Goal: Information Seeking & Learning: Learn about a topic

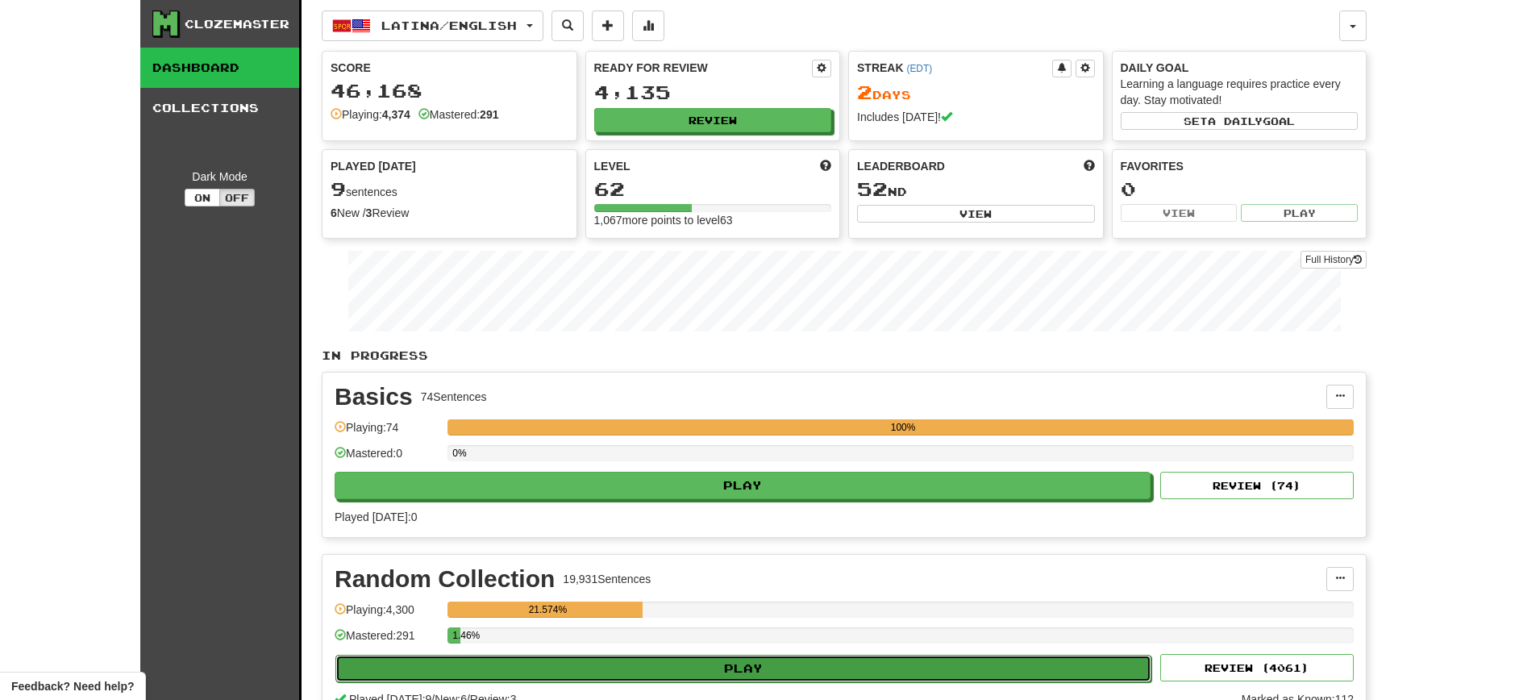
click at [749, 673] on button "Play" at bounding box center [743, 668] width 816 height 27
select select "**"
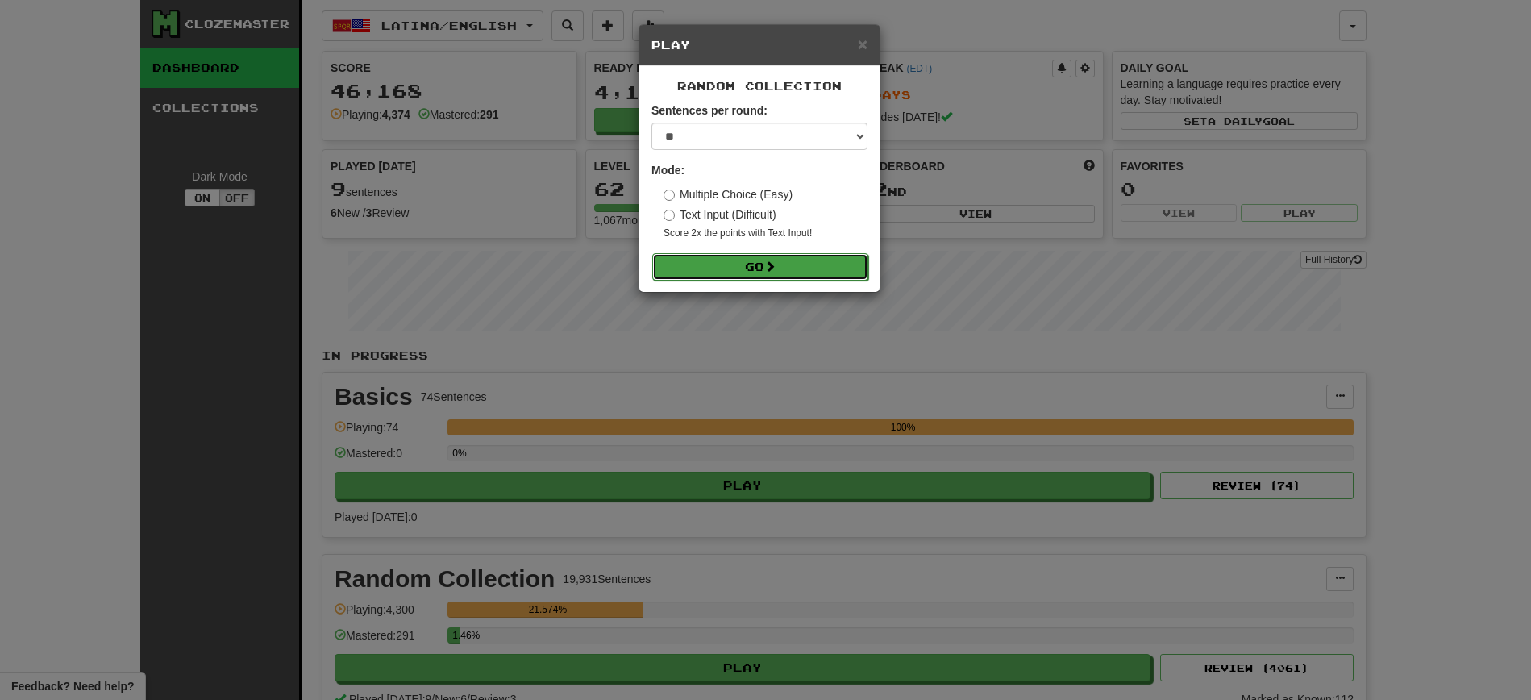
click at [738, 267] on button "Go" at bounding box center [760, 266] width 216 height 27
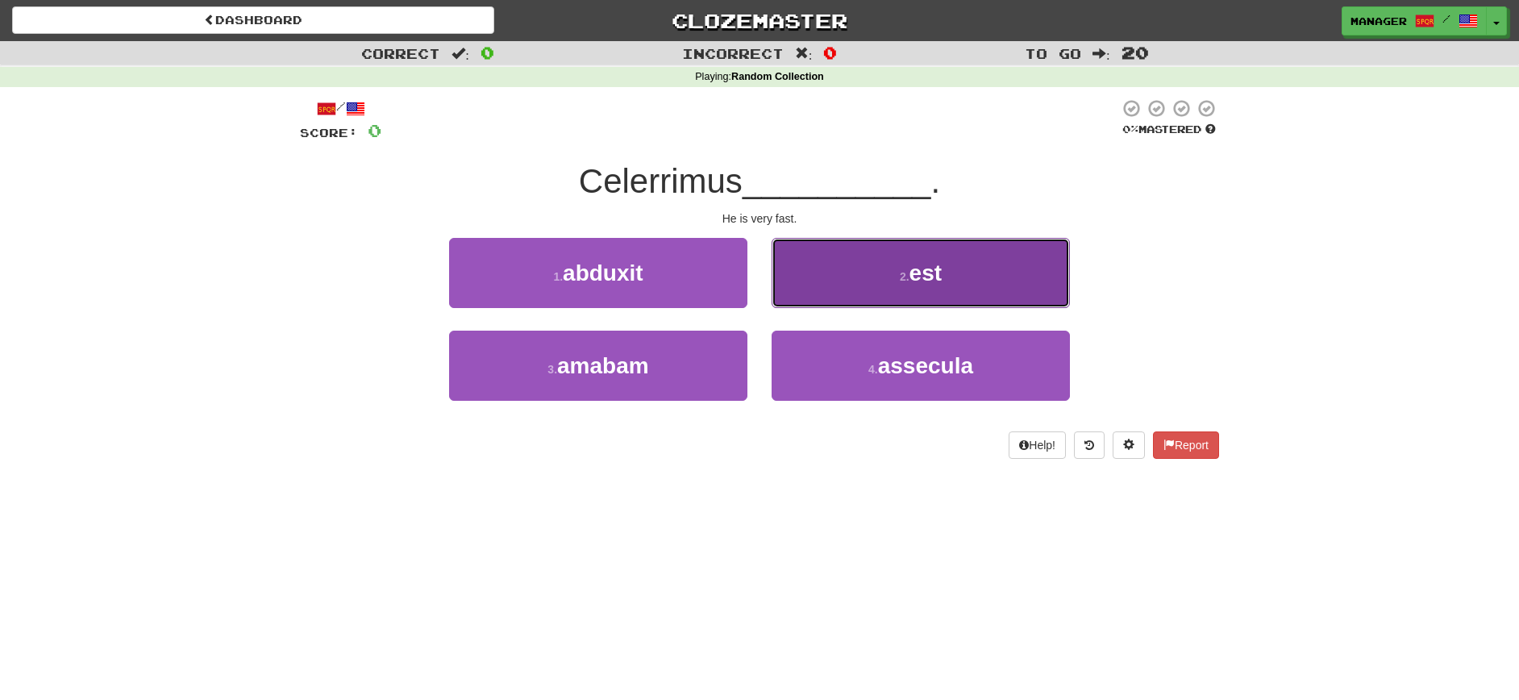
click at [968, 279] on button "2 . est" at bounding box center [921, 273] width 298 height 70
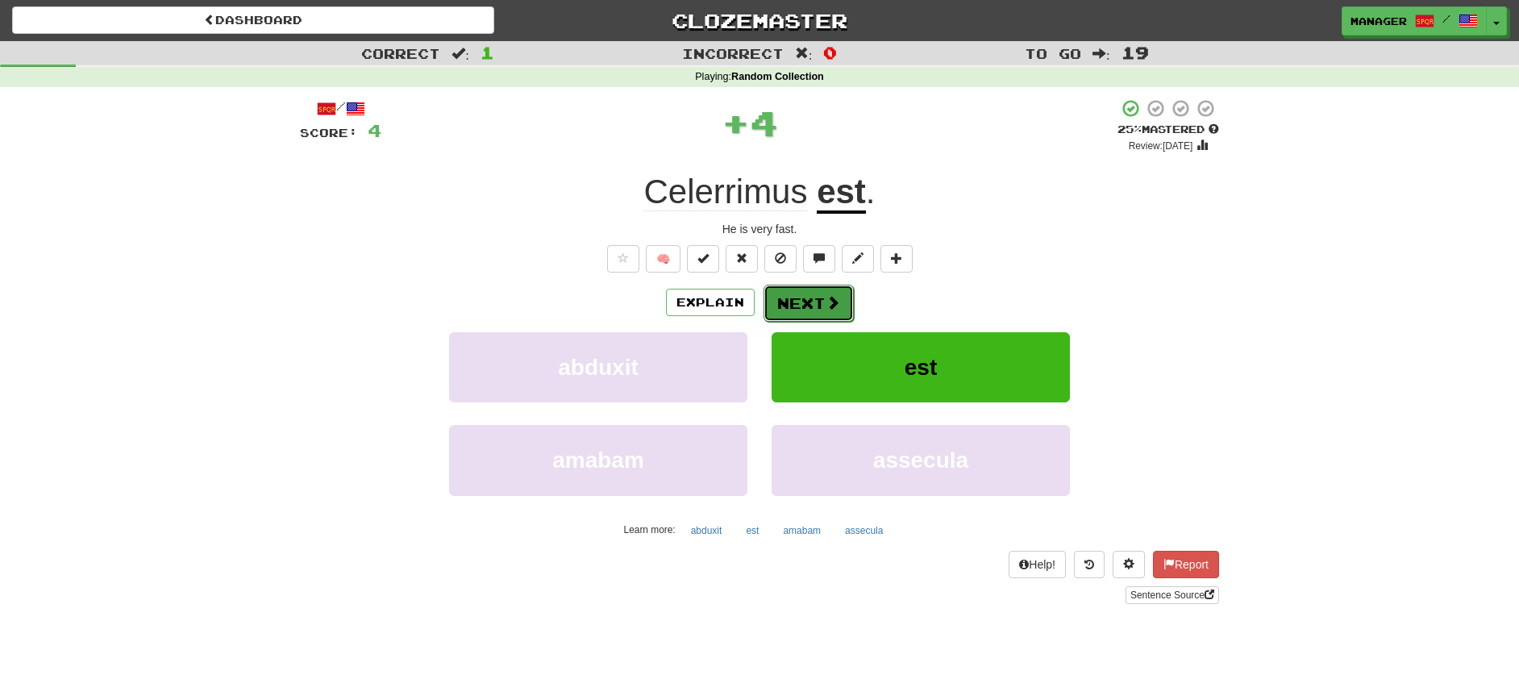
click at [814, 299] on button "Next" at bounding box center [809, 303] width 90 height 37
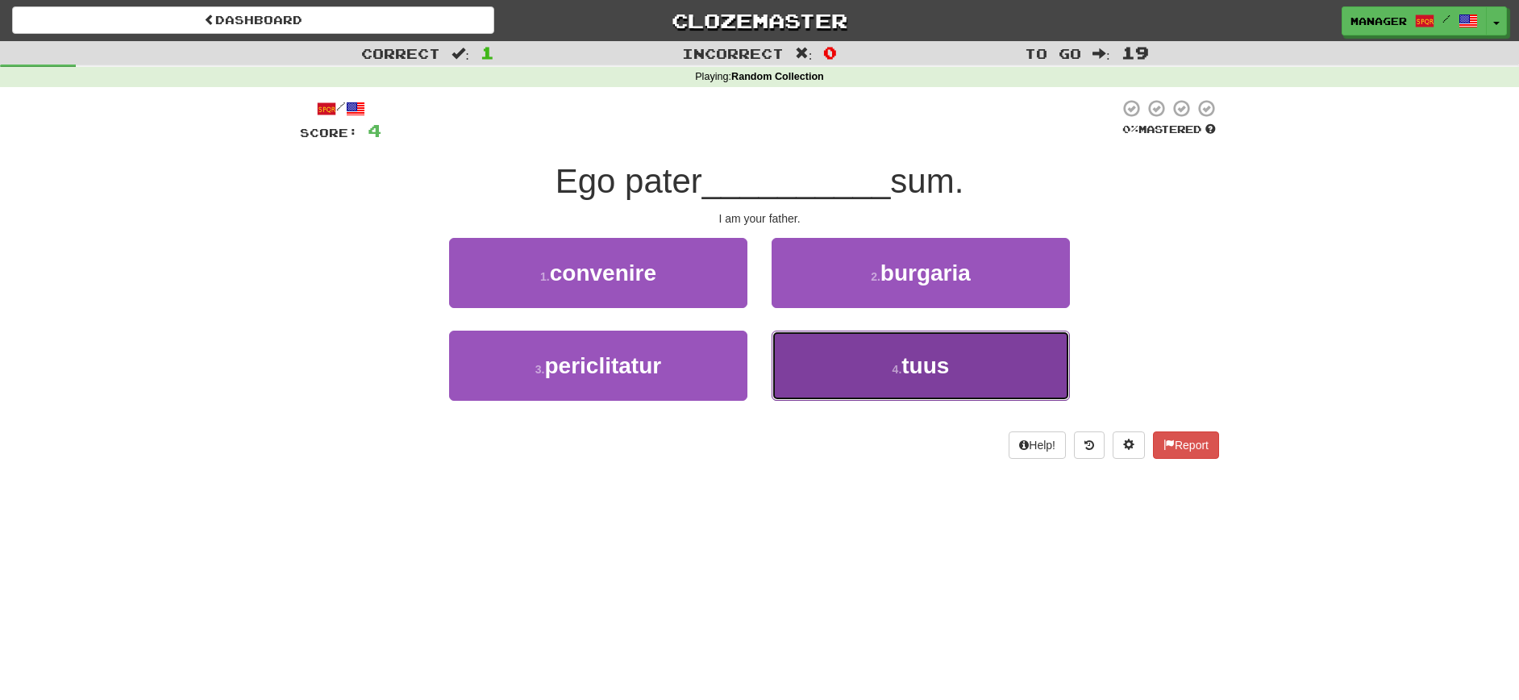
click at [895, 385] on button "4 . tuus" at bounding box center [921, 366] width 298 height 70
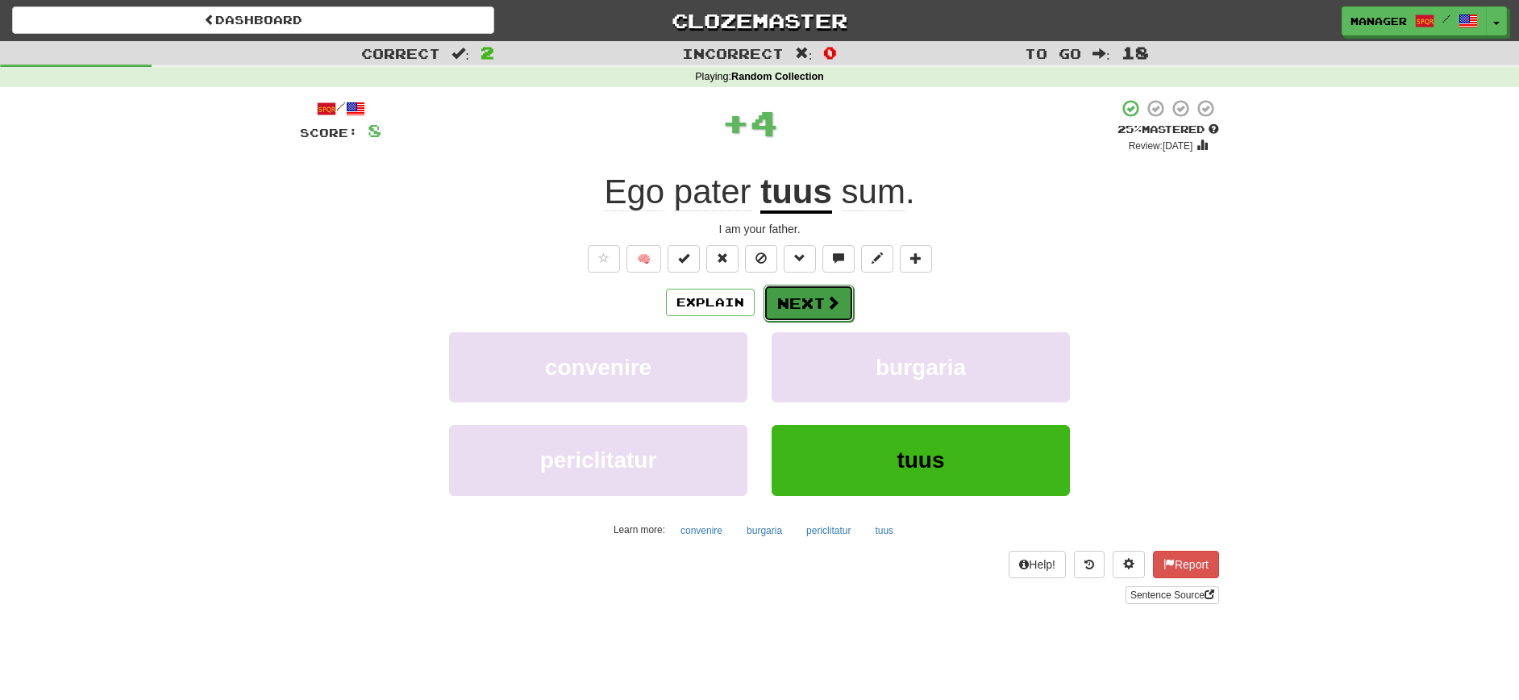
click at [822, 296] on button "Next" at bounding box center [809, 303] width 90 height 37
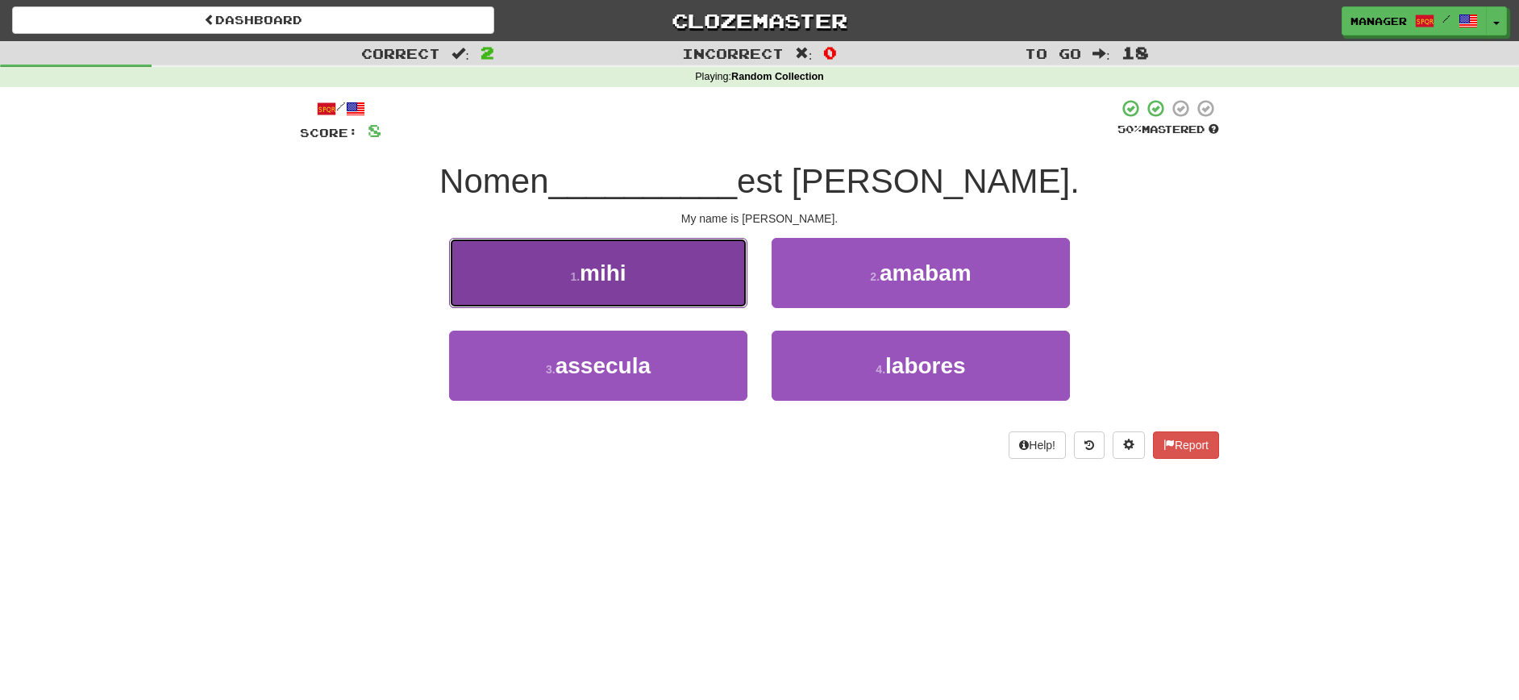
click at [633, 269] on button "1 . mihi" at bounding box center [598, 273] width 298 height 70
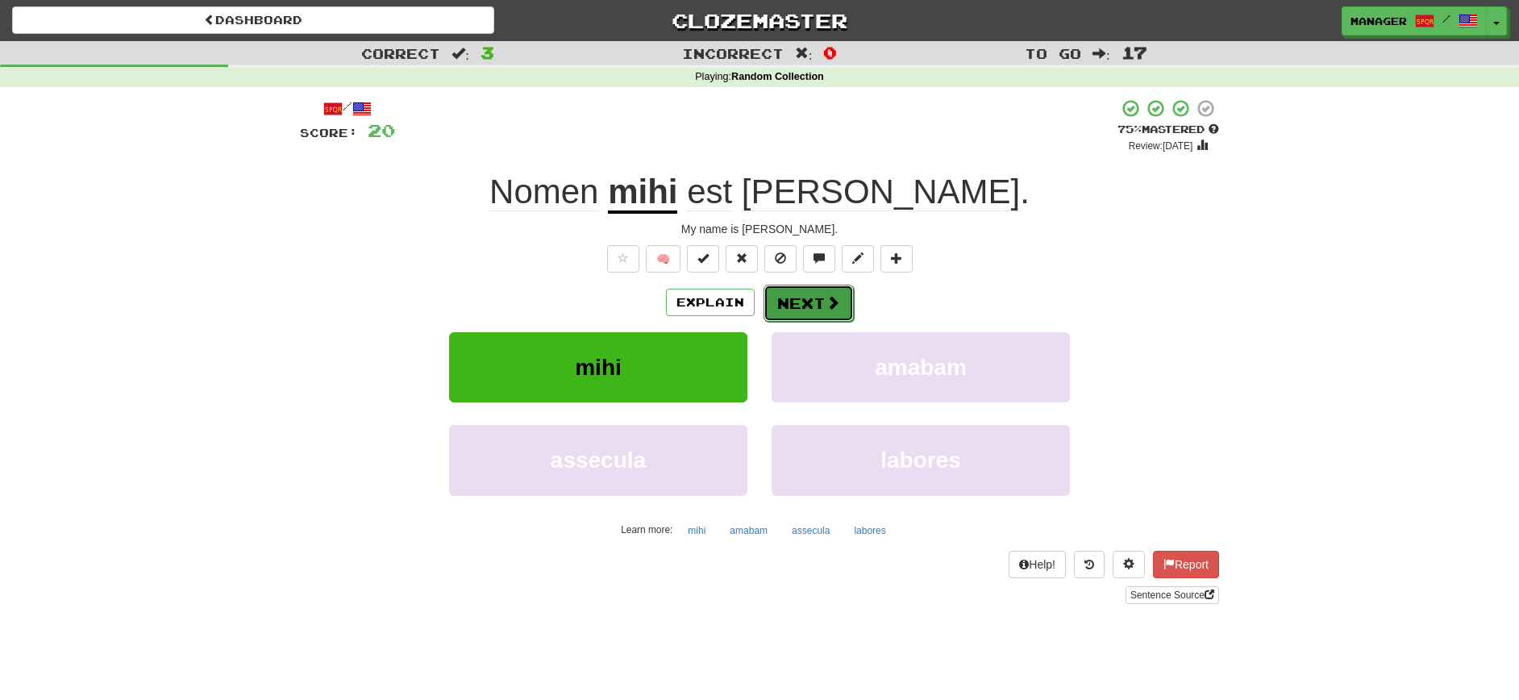
click at [813, 302] on button "Next" at bounding box center [809, 303] width 90 height 37
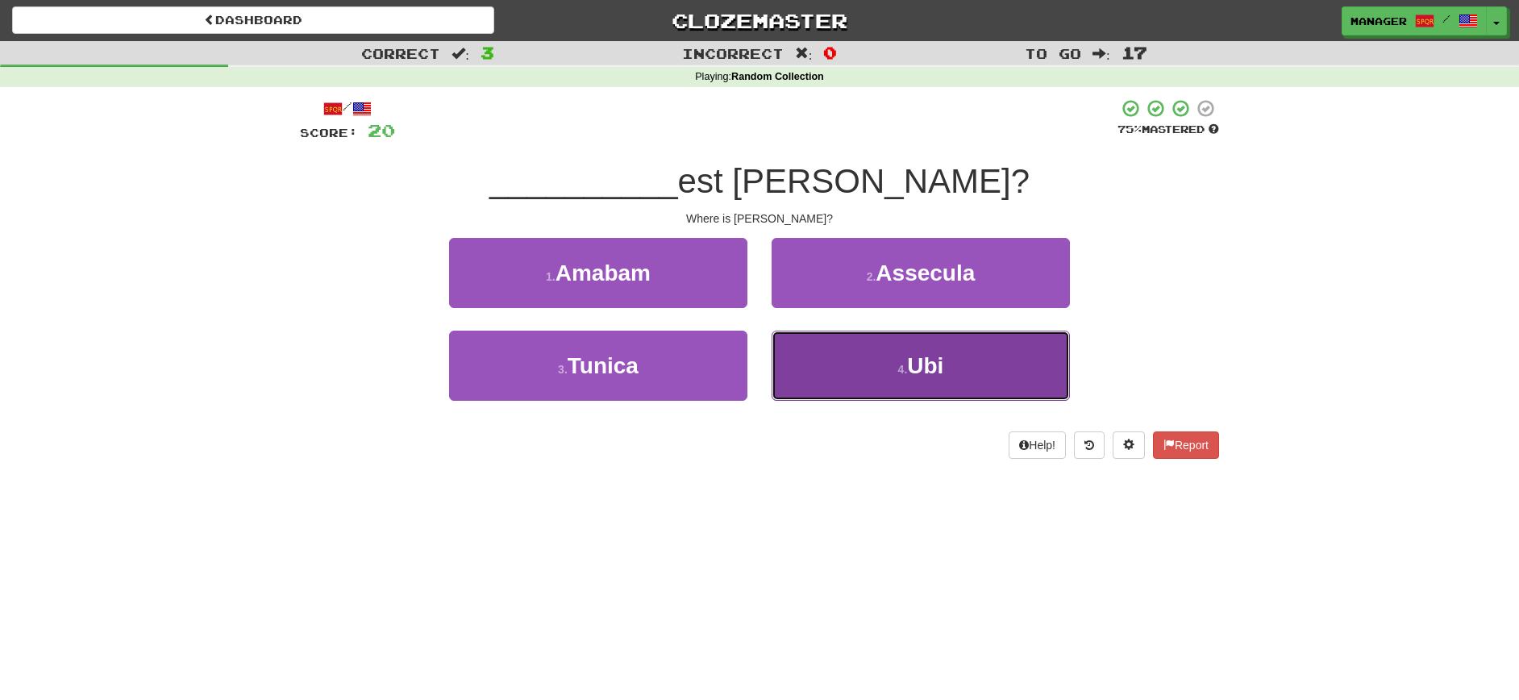
click at [943, 371] on span "Ubi" at bounding box center [925, 365] width 36 height 25
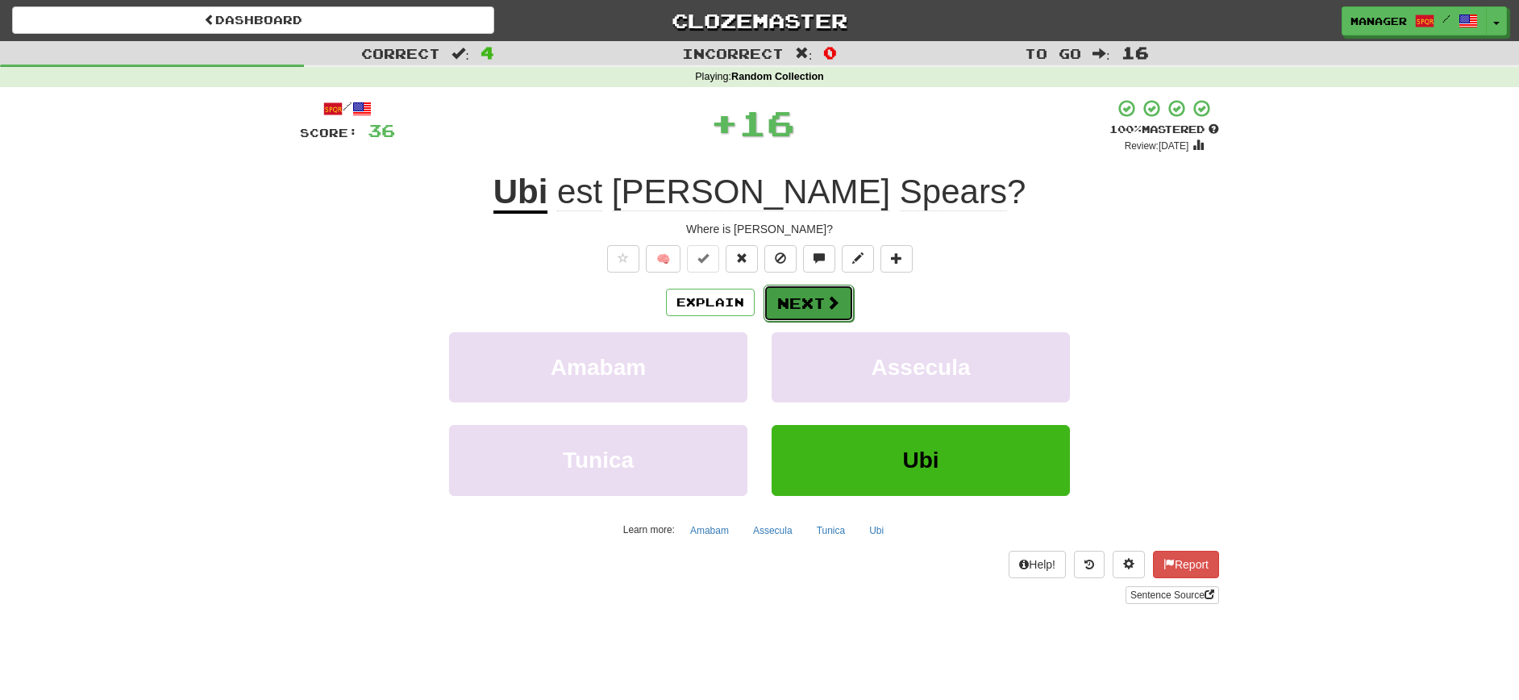
click at [806, 300] on button "Next" at bounding box center [809, 303] width 90 height 37
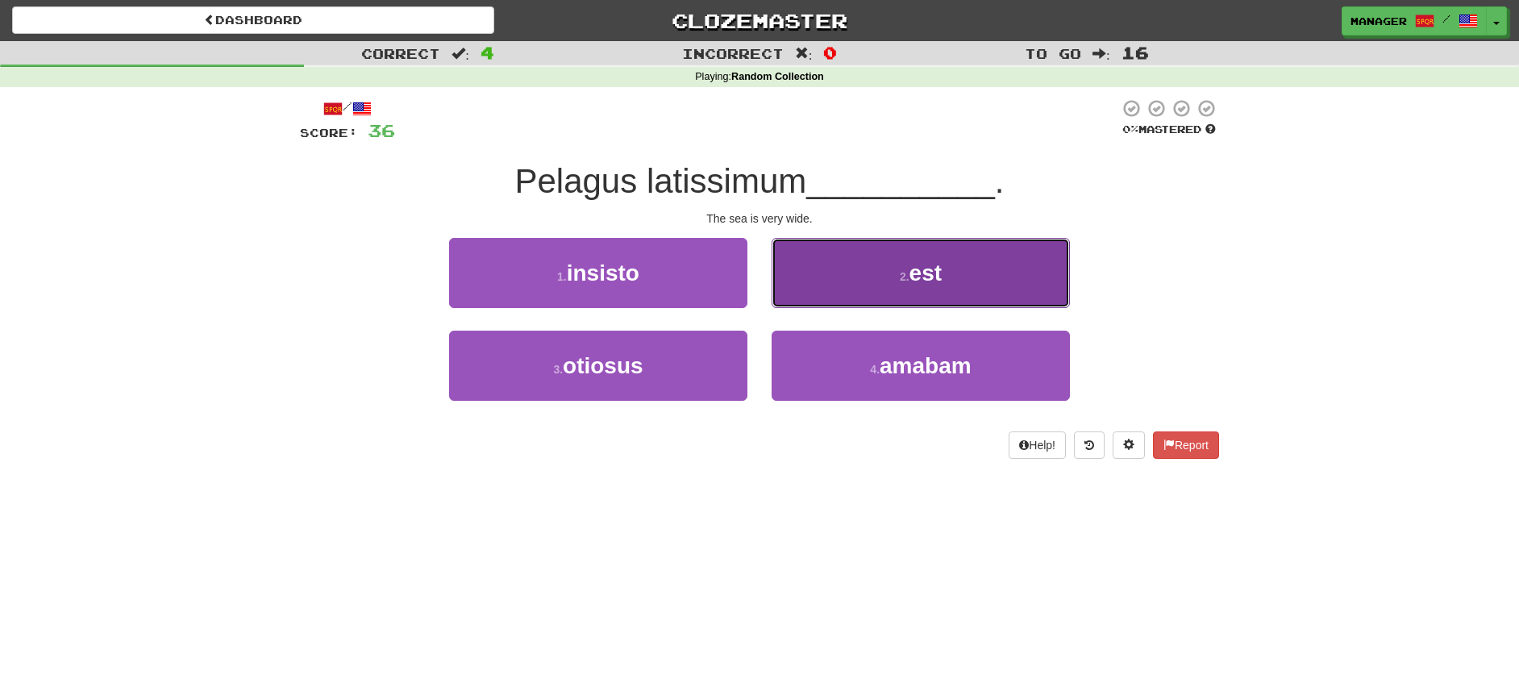
click at [956, 279] on button "2 . est" at bounding box center [921, 273] width 298 height 70
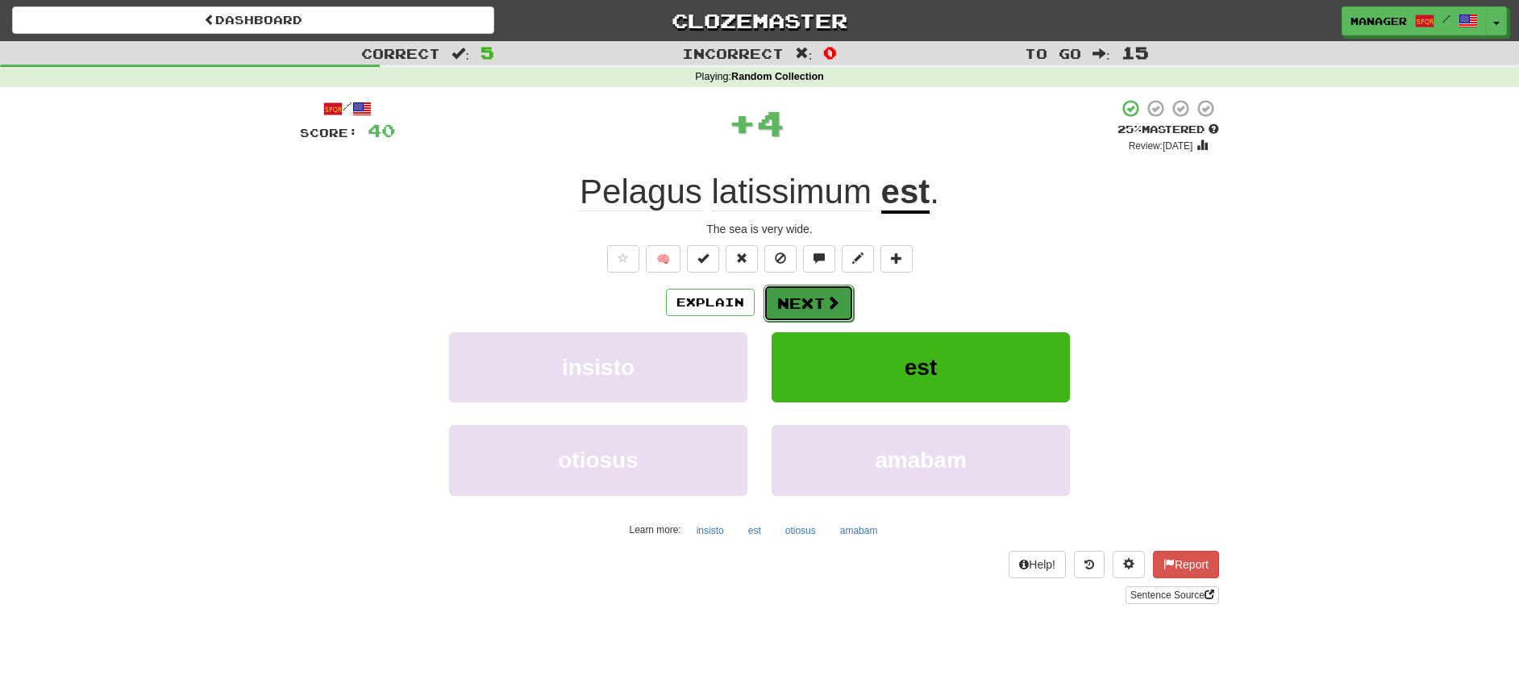
click at [819, 294] on button "Next" at bounding box center [809, 303] width 90 height 37
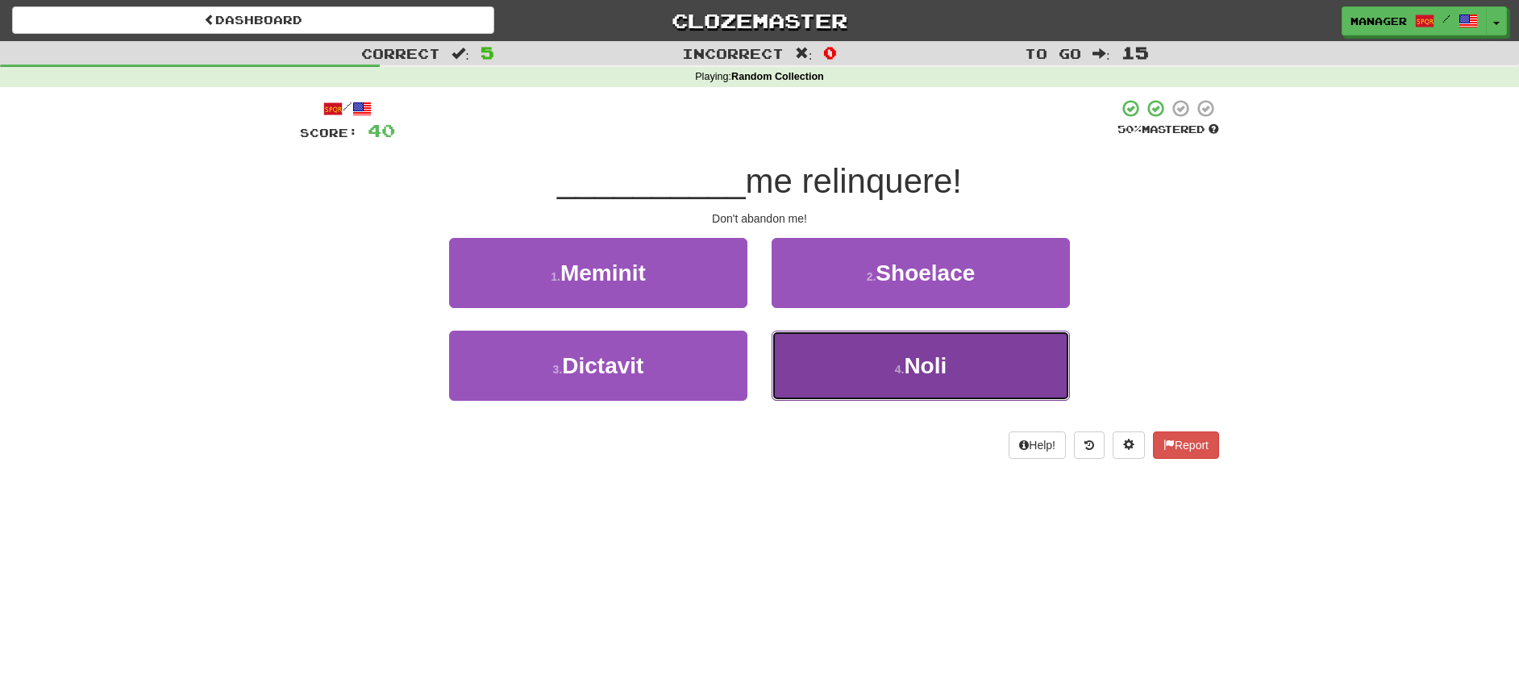
click at [952, 375] on button "4 . [GEOGRAPHIC_DATA]" at bounding box center [921, 366] width 298 height 70
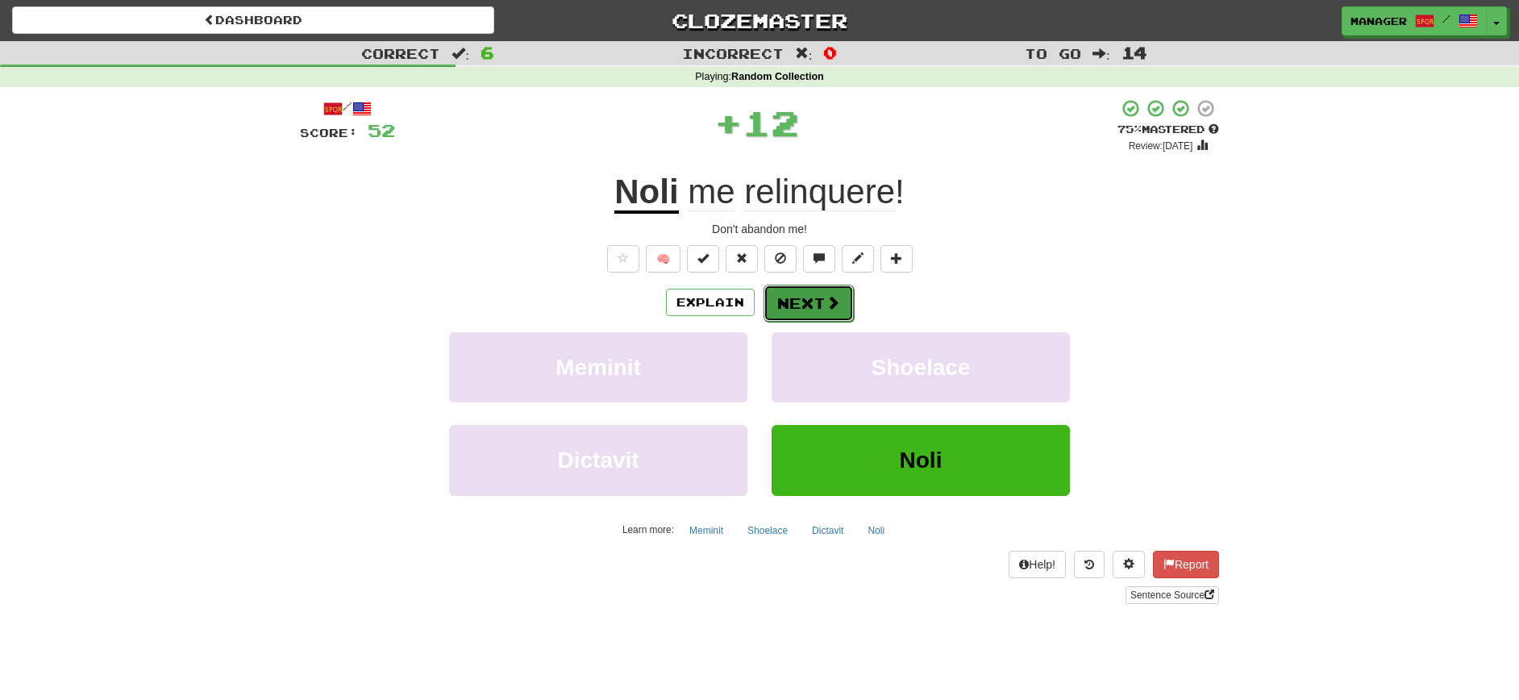
click at [802, 291] on button "Next" at bounding box center [809, 303] width 90 height 37
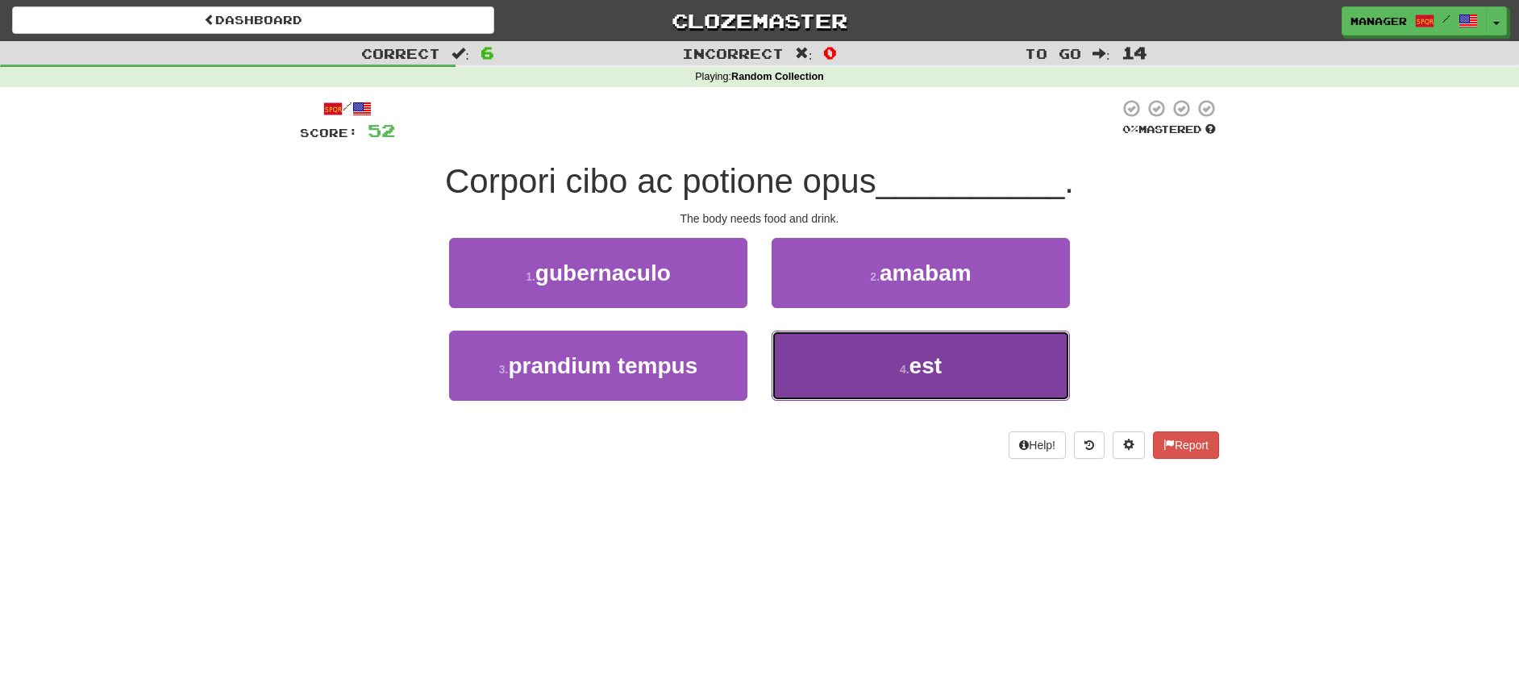
click at [916, 372] on span "est" at bounding box center [926, 365] width 32 height 25
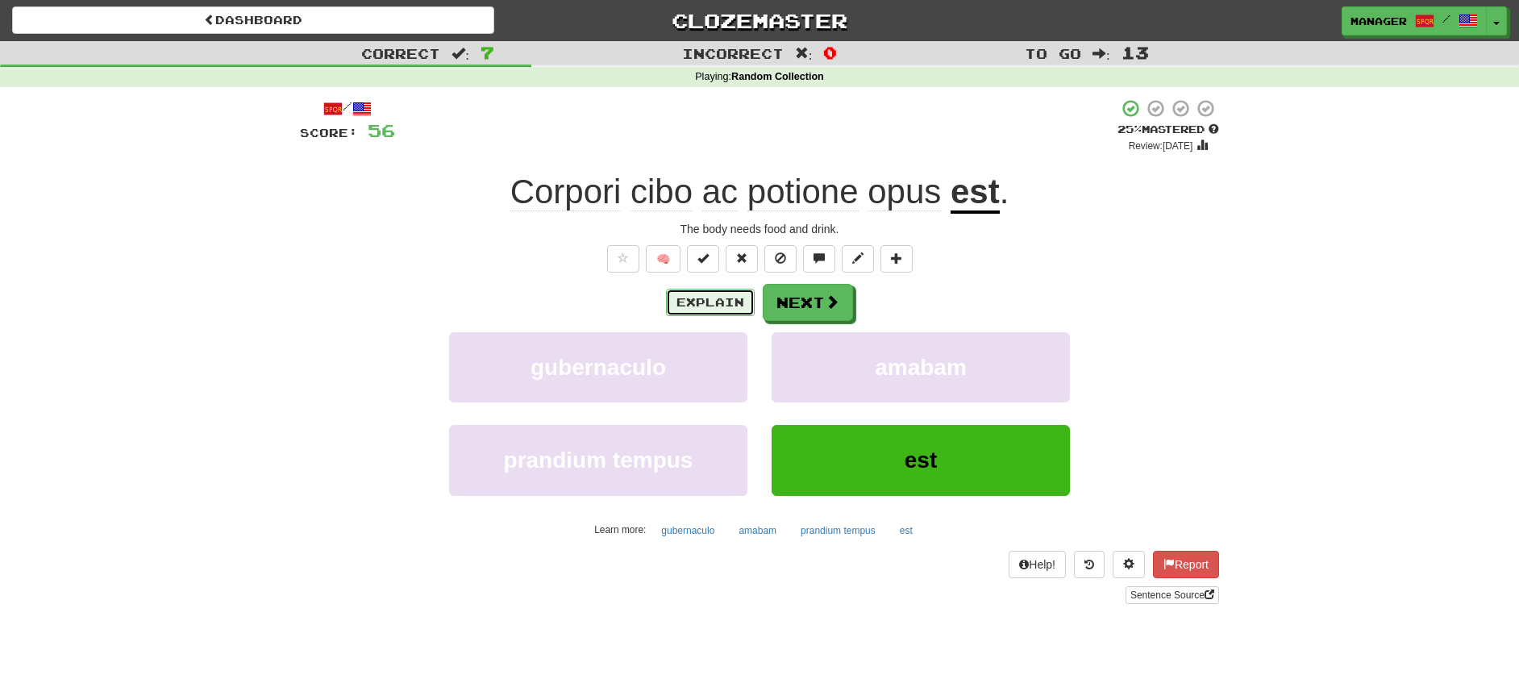
click at [716, 301] on button "Explain" at bounding box center [710, 302] width 89 height 27
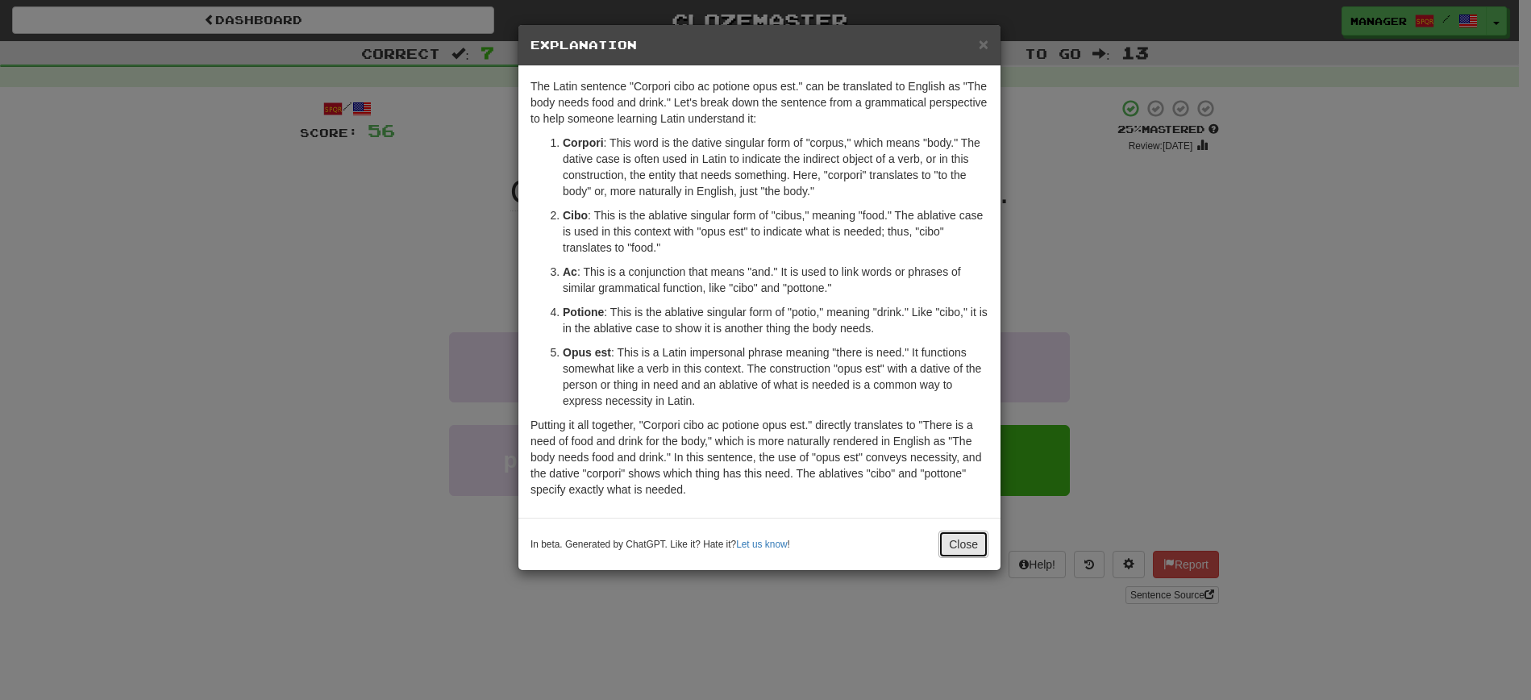
click at [959, 546] on button "Close" at bounding box center [964, 544] width 50 height 27
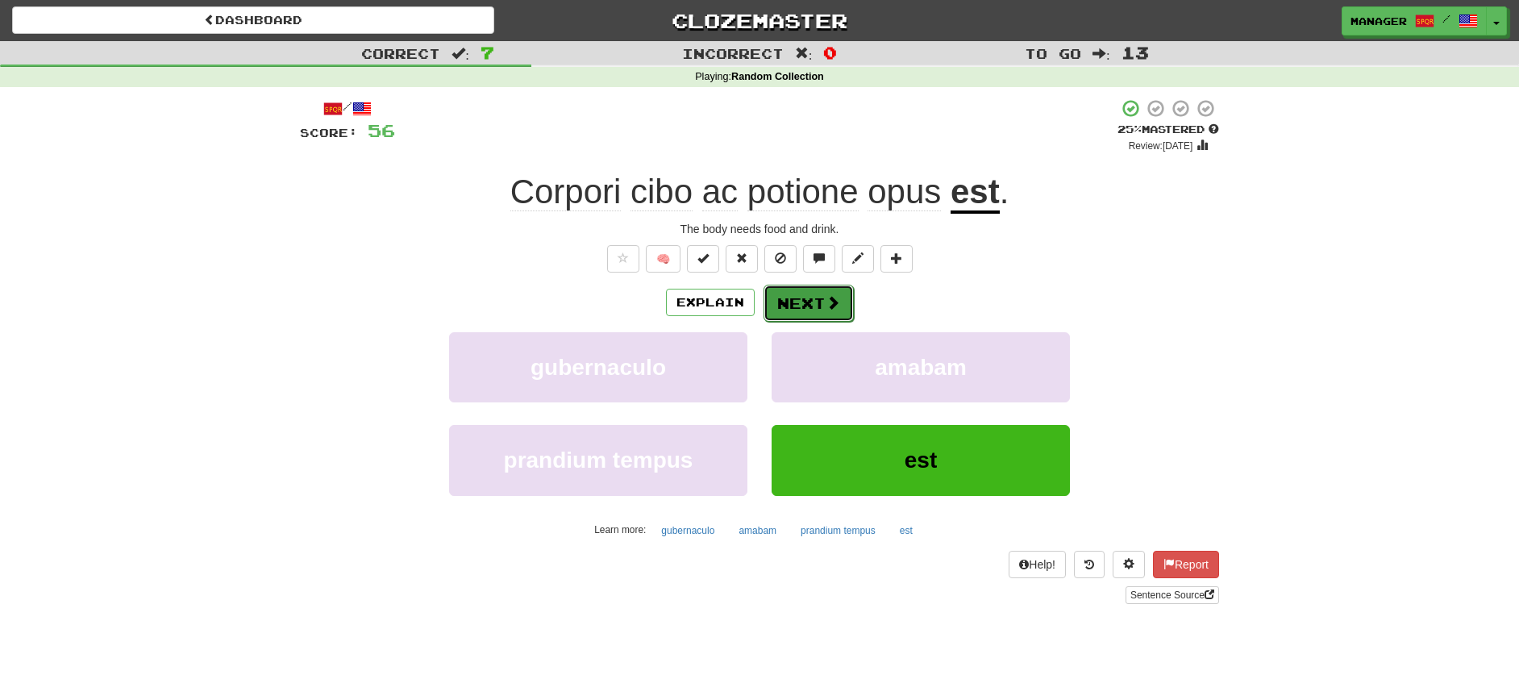
click at [799, 300] on button "Next" at bounding box center [809, 303] width 90 height 37
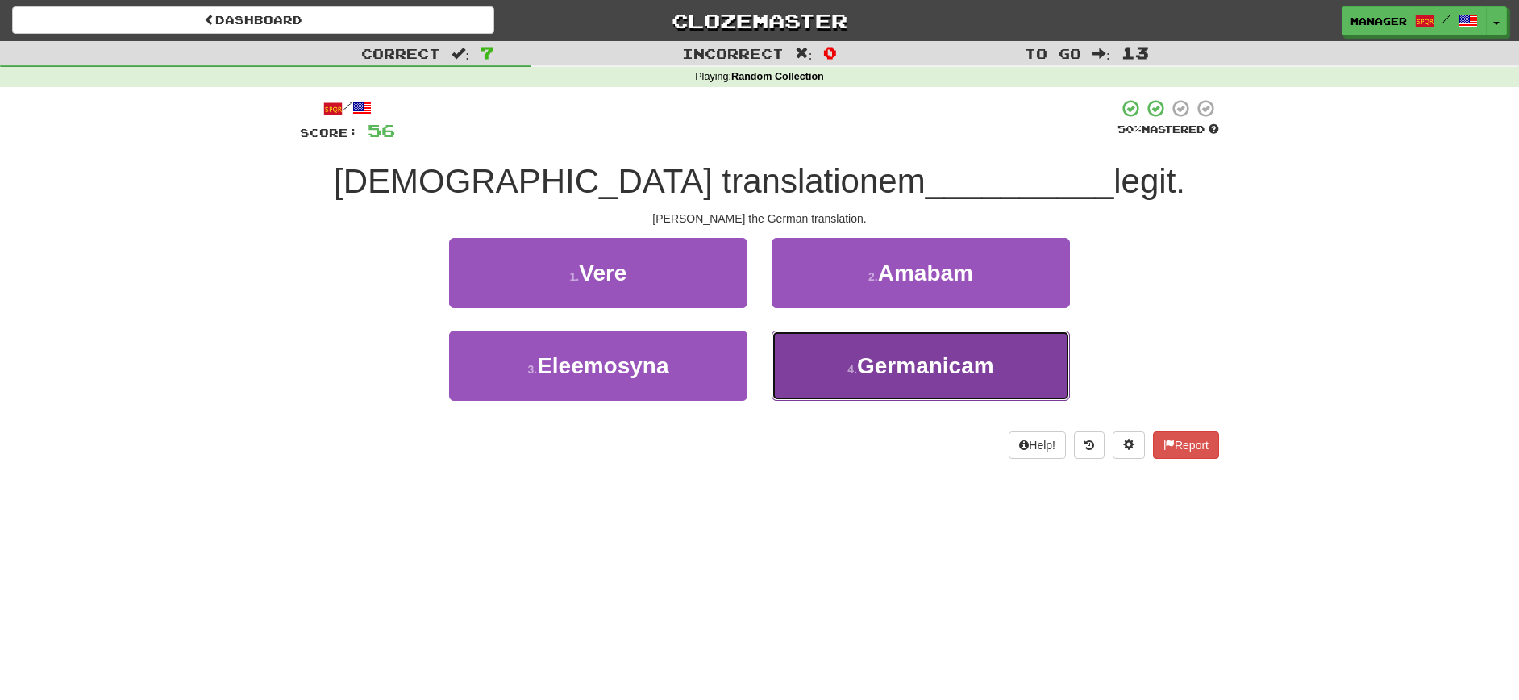
click at [984, 377] on span "Germanicam" at bounding box center [925, 365] width 137 height 25
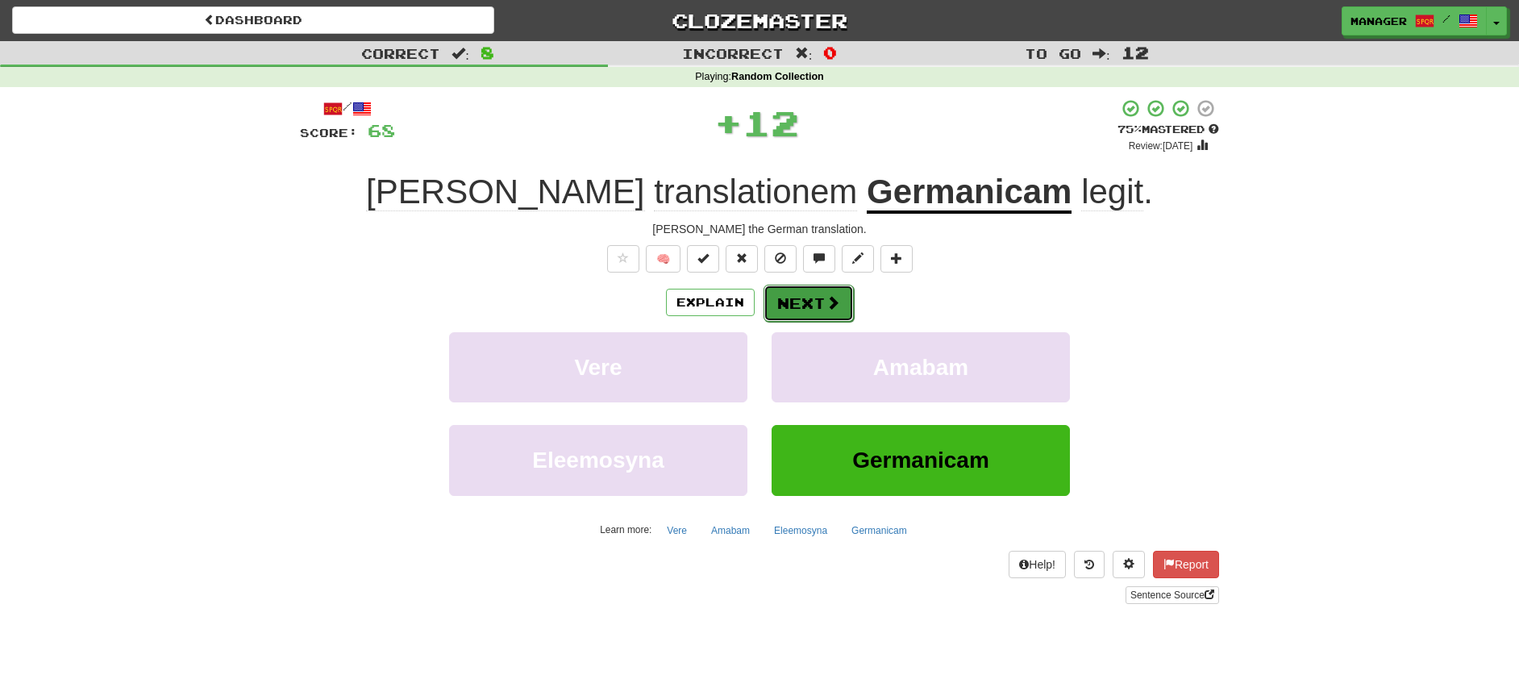
click at [827, 300] on span at bounding box center [833, 302] width 15 height 15
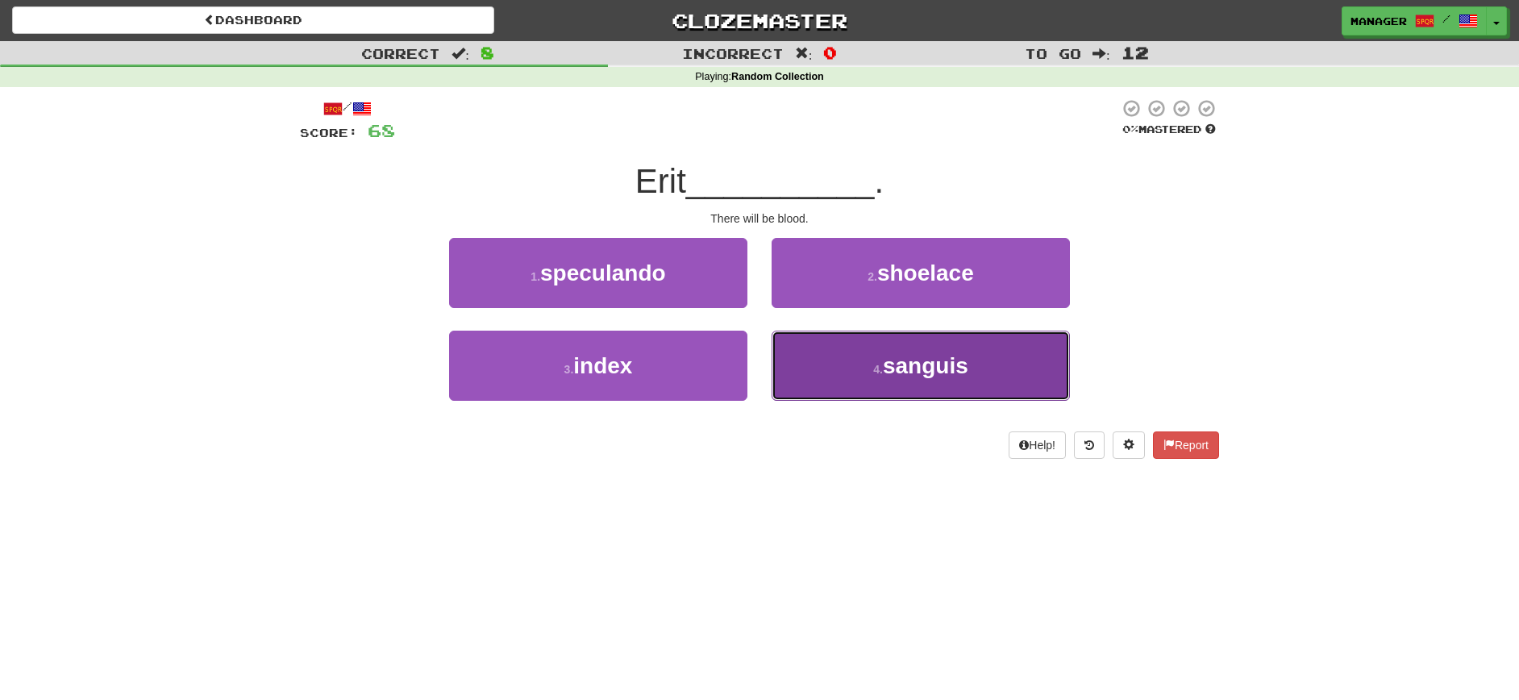
click at [926, 377] on span "sanguis" at bounding box center [925, 365] width 85 height 25
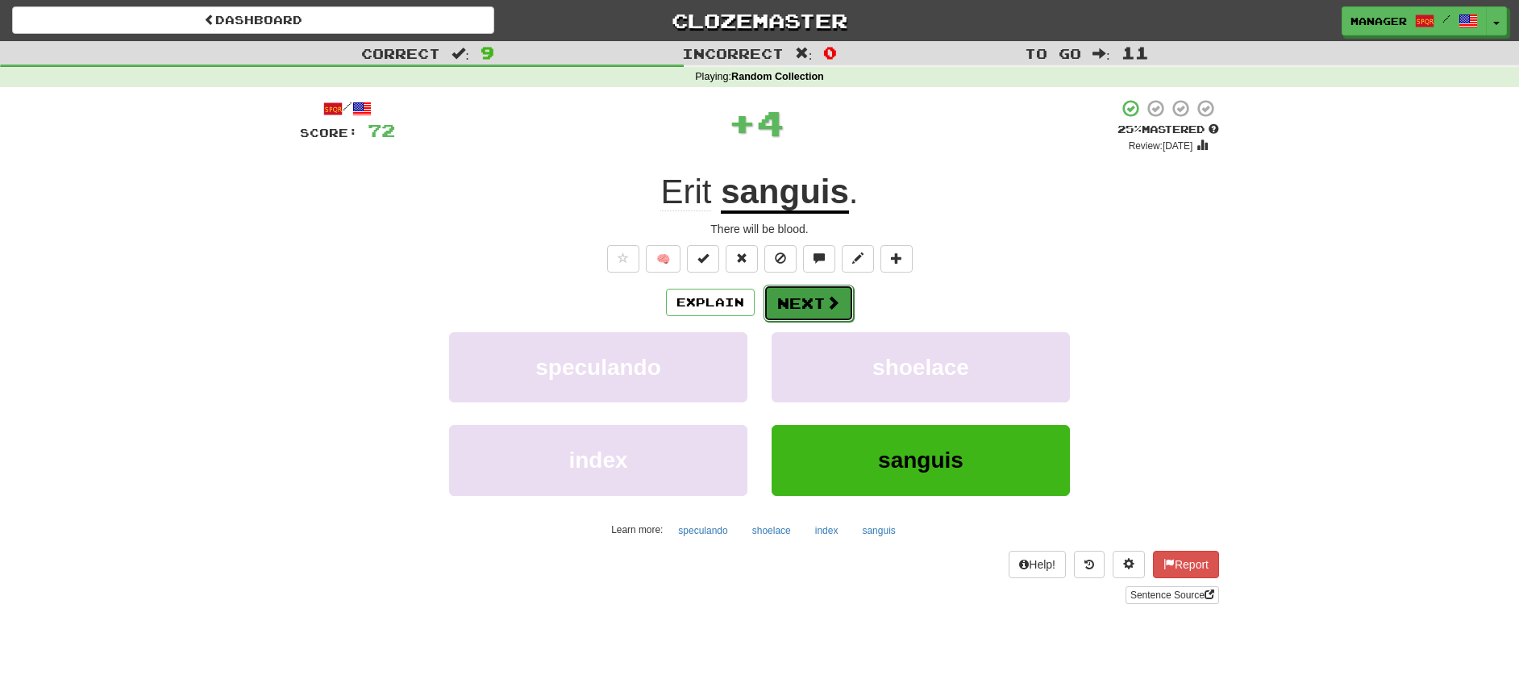
click at [817, 297] on button "Next" at bounding box center [809, 303] width 90 height 37
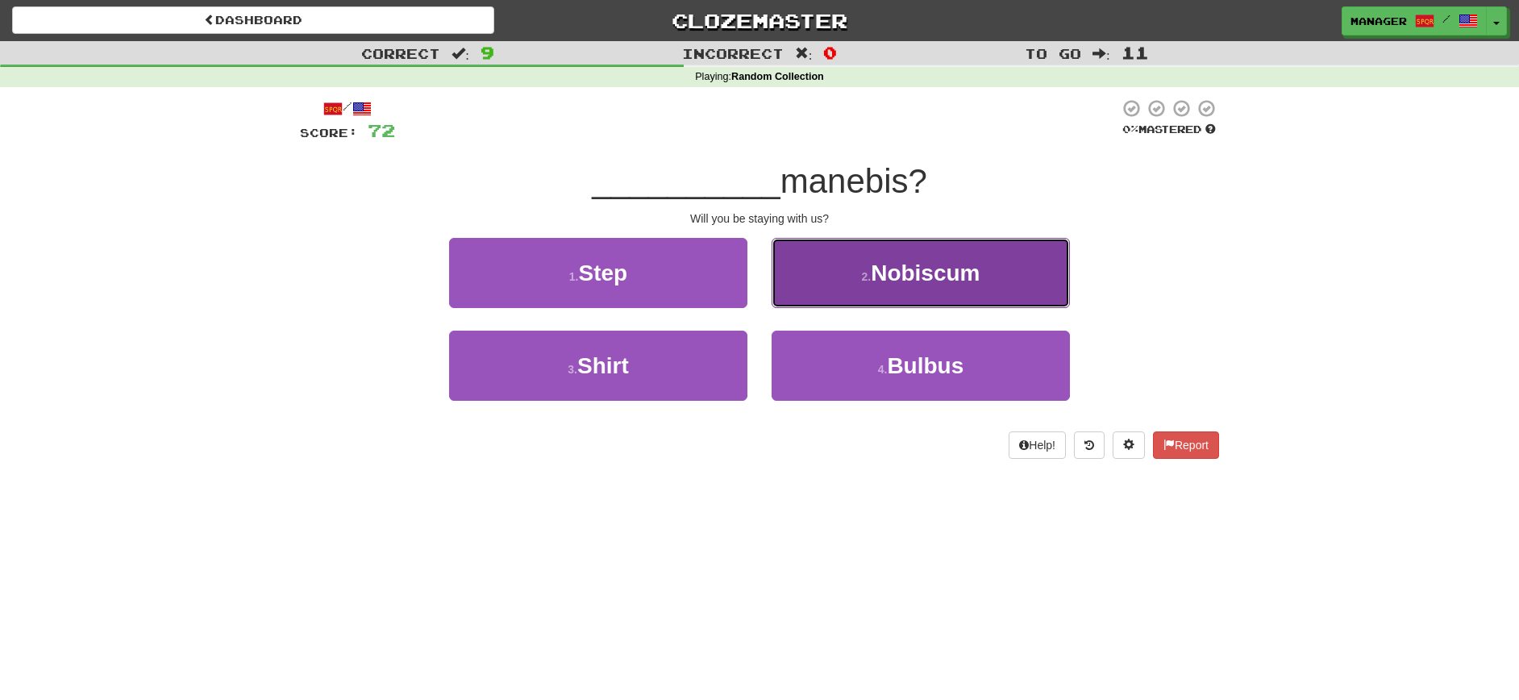
click at [900, 276] on span "Nobiscum" at bounding box center [925, 272] width 109 height 25
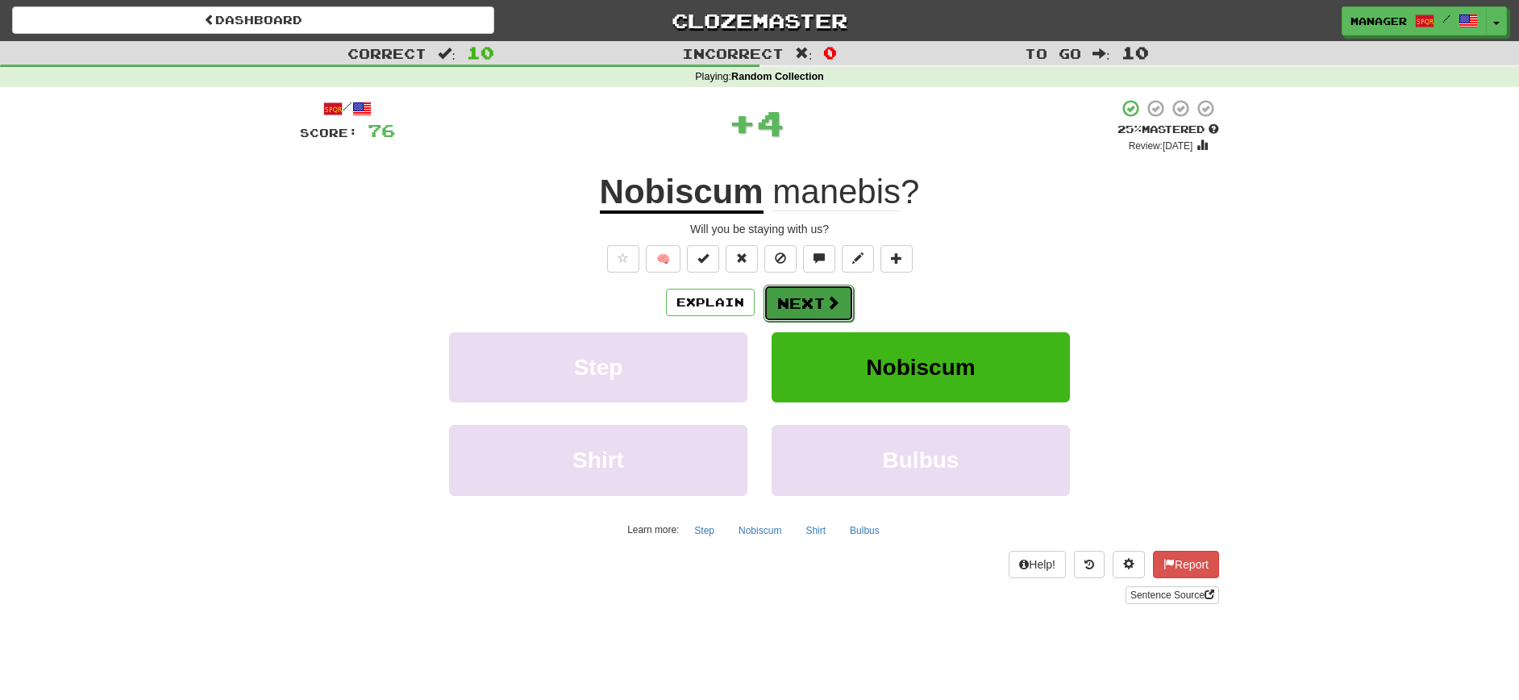
click at [814, 302] on button "Next" at bounding box center [809, 303] width 90 height 37
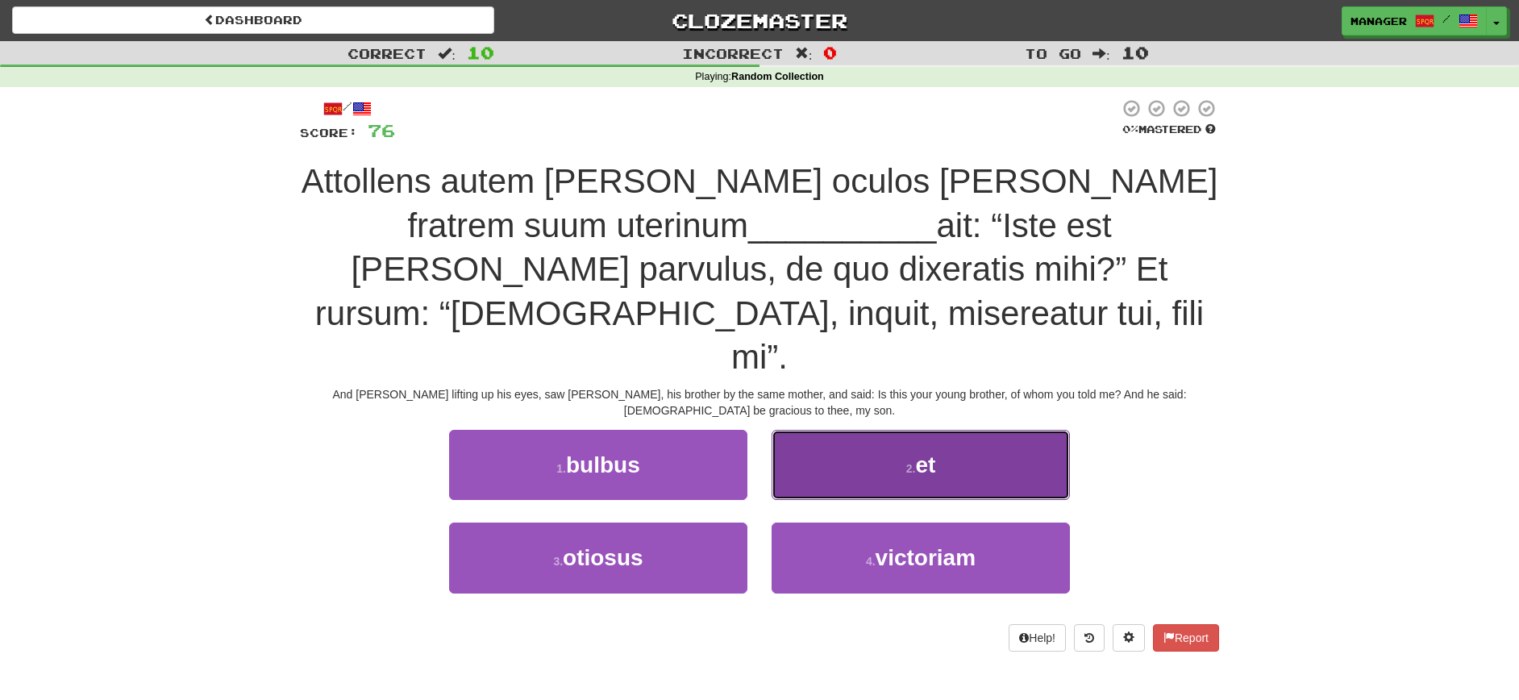
click at [934, 452] on span "et" at bounding box center [925, 464] width 20 height 25
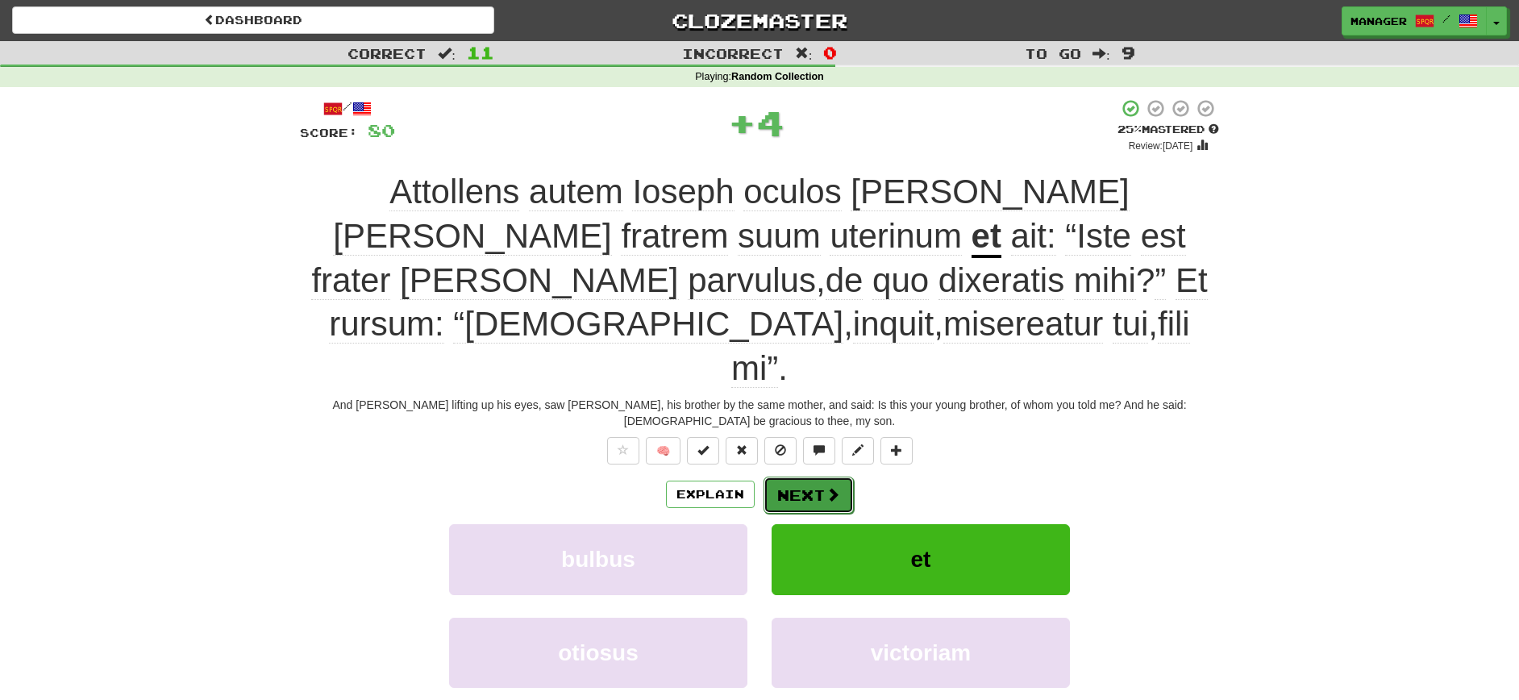
click at [800, 477] on button "Next" at bounding box center [809, 495] width 90 height 37
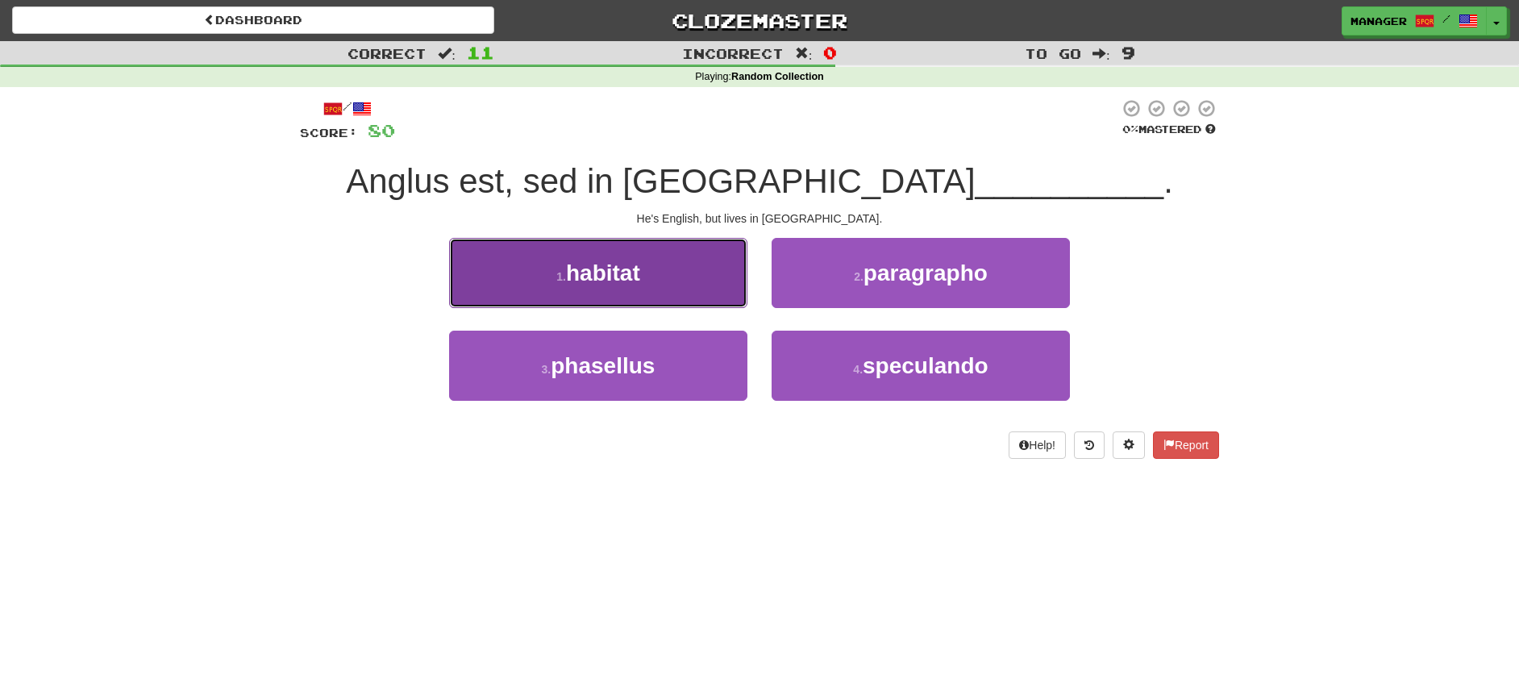
click at [656, 286] on button "1 . habitat" at bounding box center [598, 273] width 298 height 70
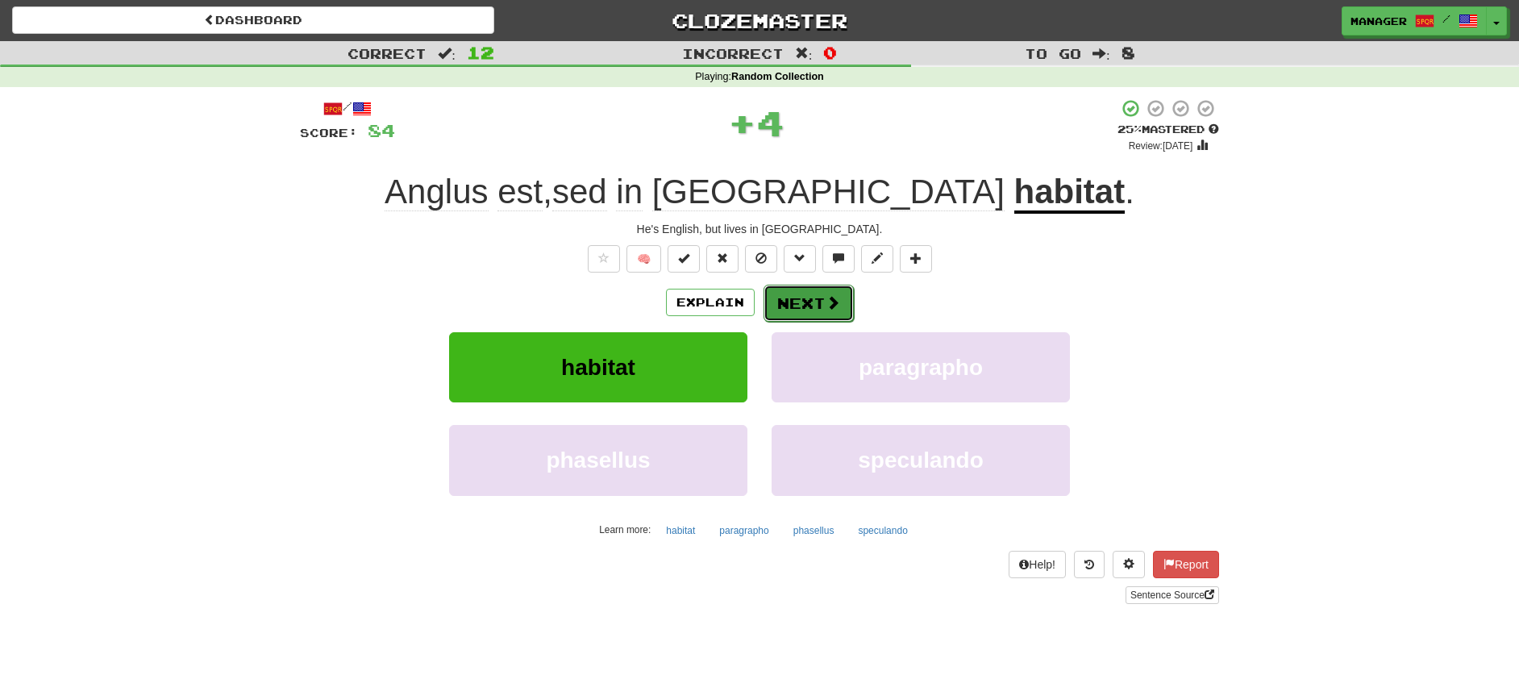
click at [808, 304] on button "Next" at bounding box center [809, 303] width 90 height 37
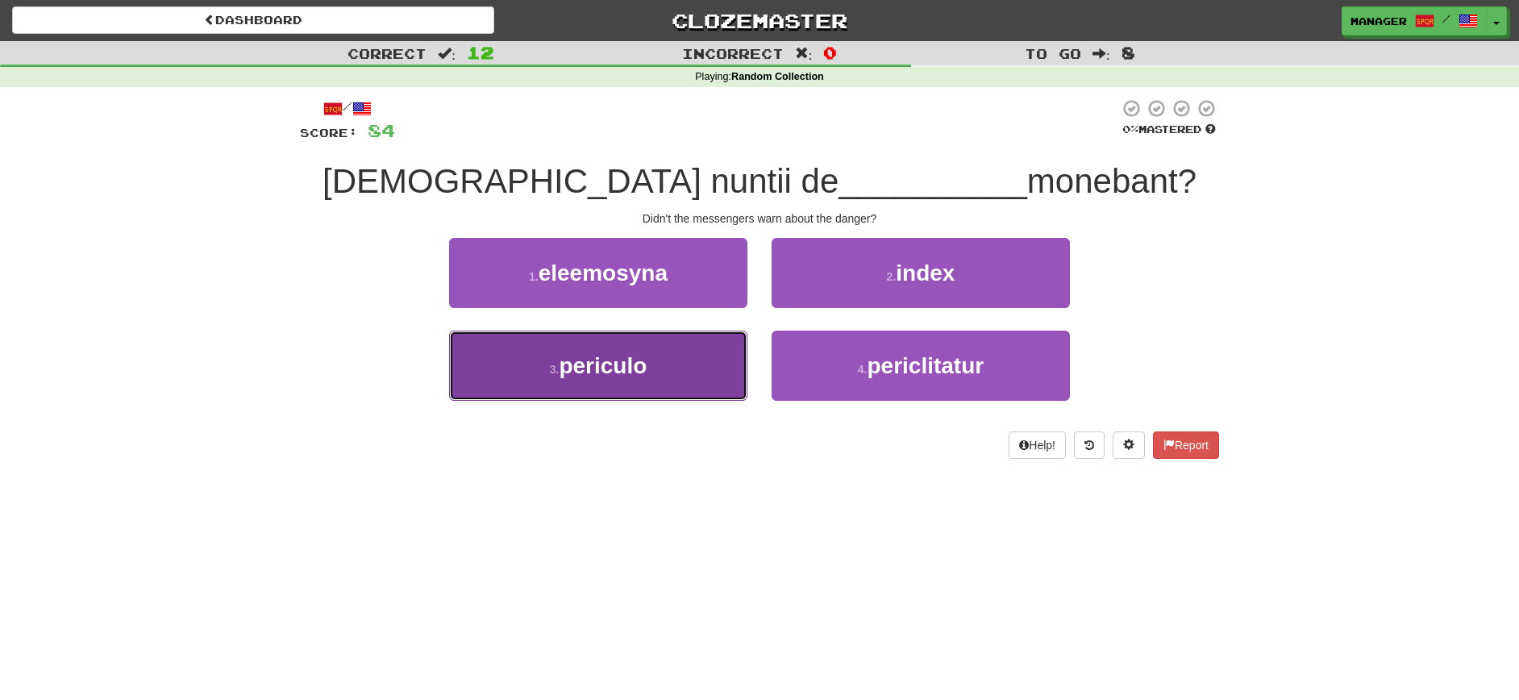
click at [662, 375] on button "3 . periculo" at bounding box center [598, 366] width 298 height 70
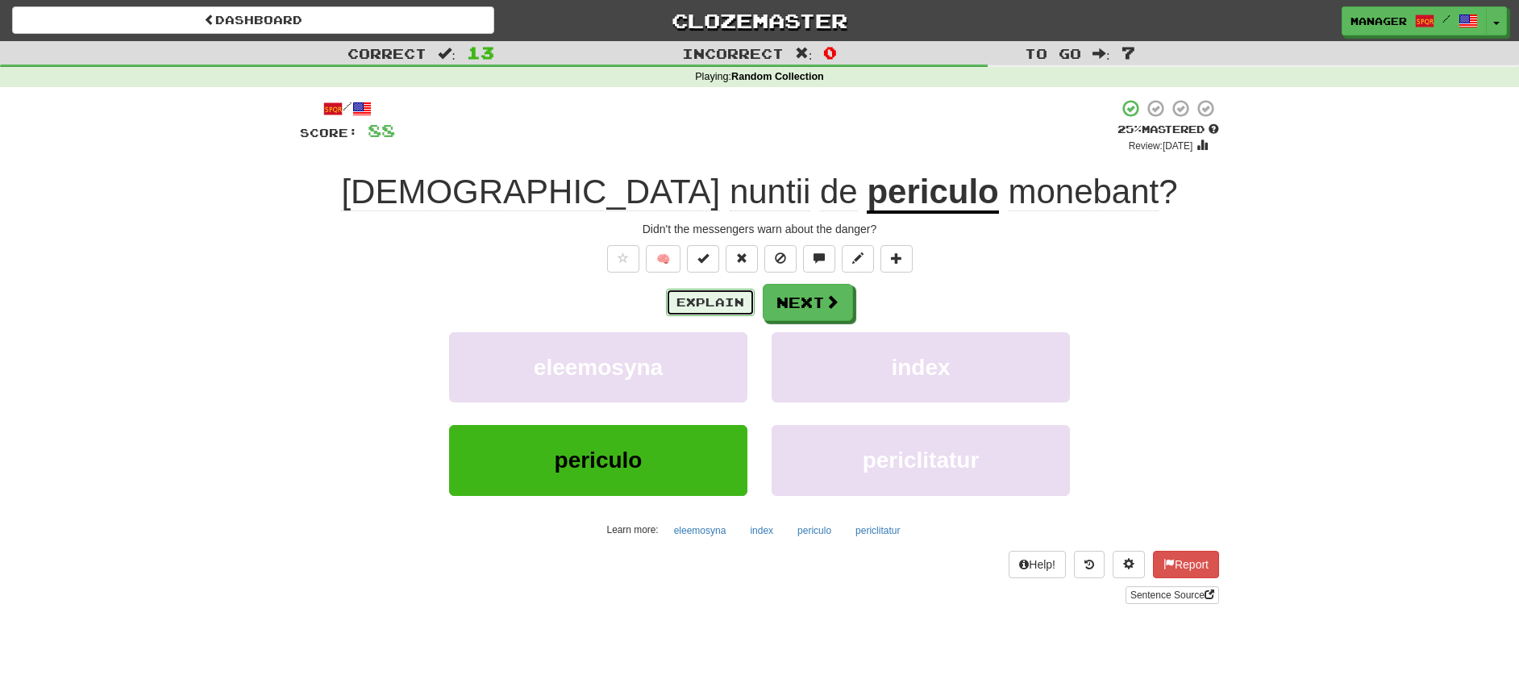
click at [704, 298] on button "Explain" at bounding box center [710, 302] width 89 height 27
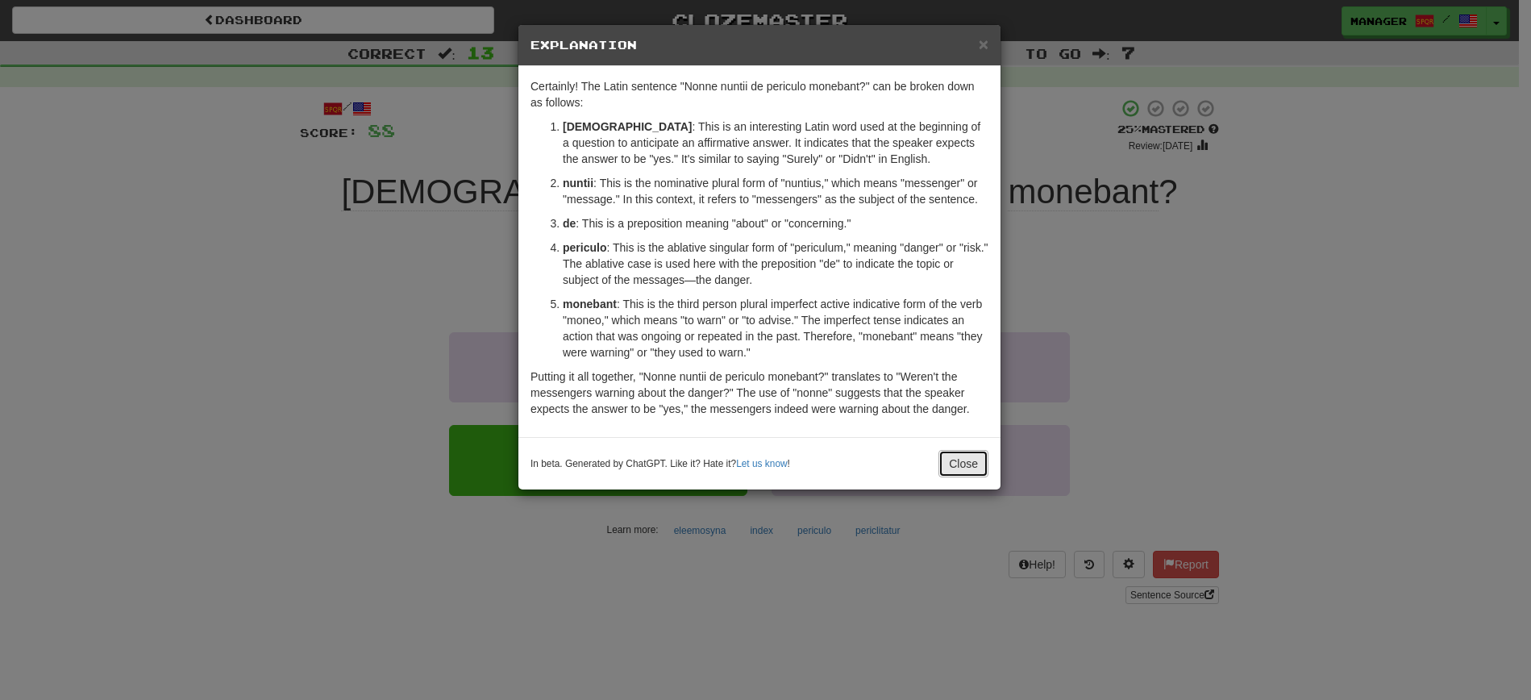
click at [968, 466] on button "Close" at bounding box center [964, 463] width 50 height 27
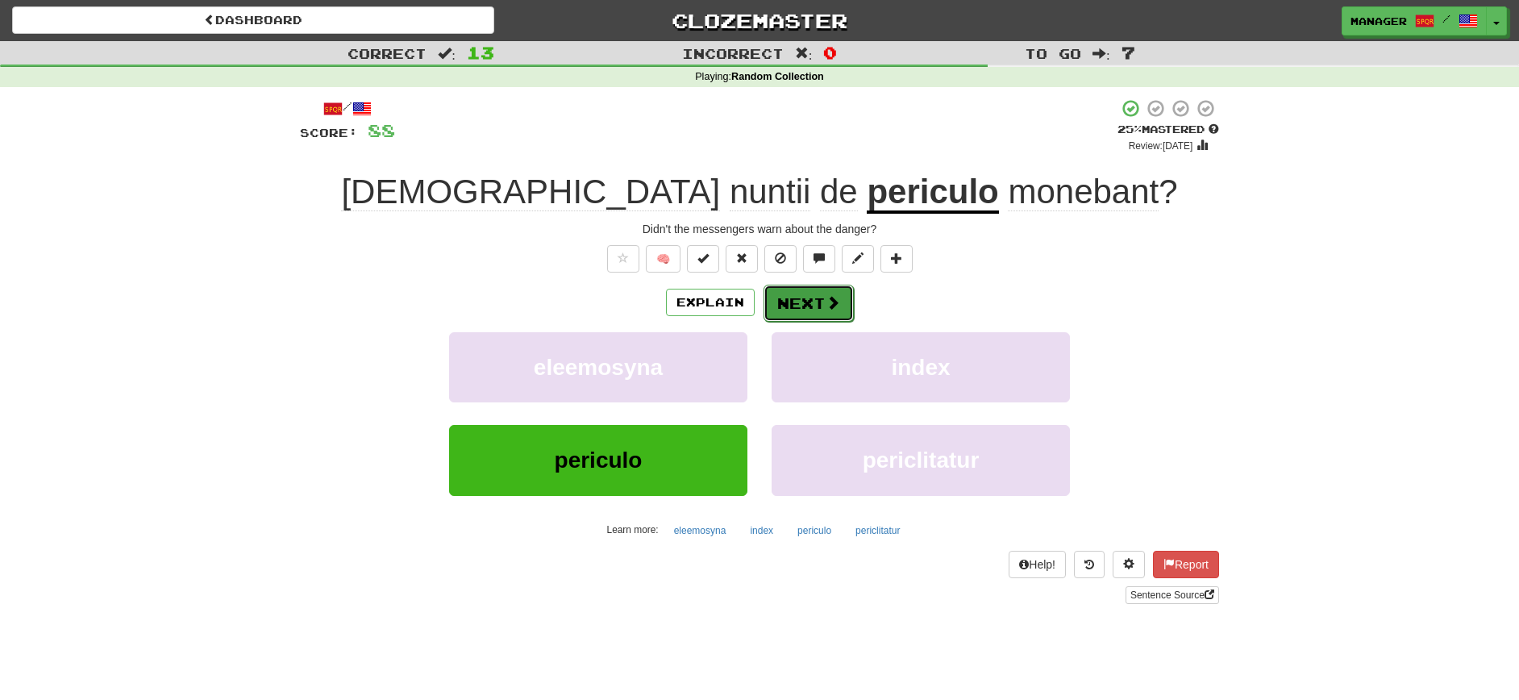
click at [821, 300] on button "Next" at bounding box center [809, 303] width 90 height 37
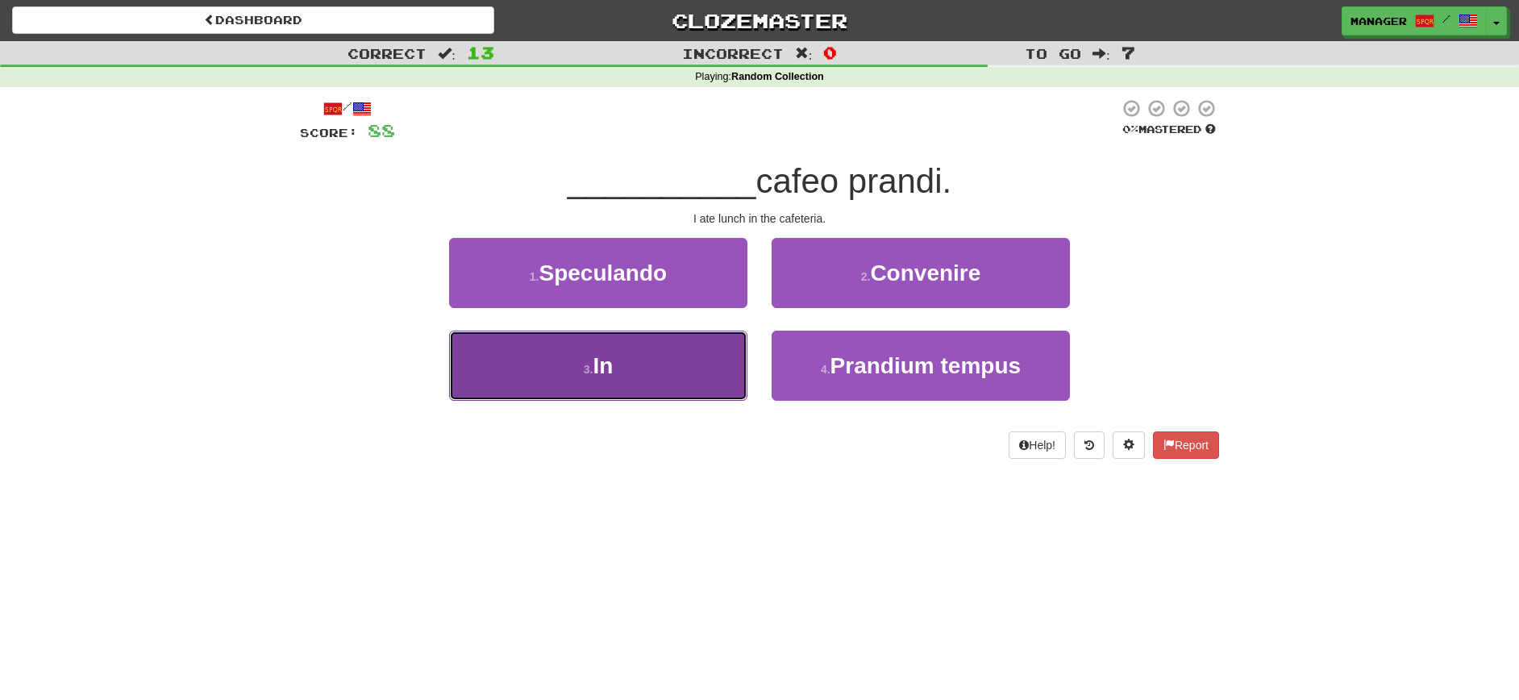
click at [639, 362] on button "3 . In" at bounding box center [598, 366] width 298 height 70
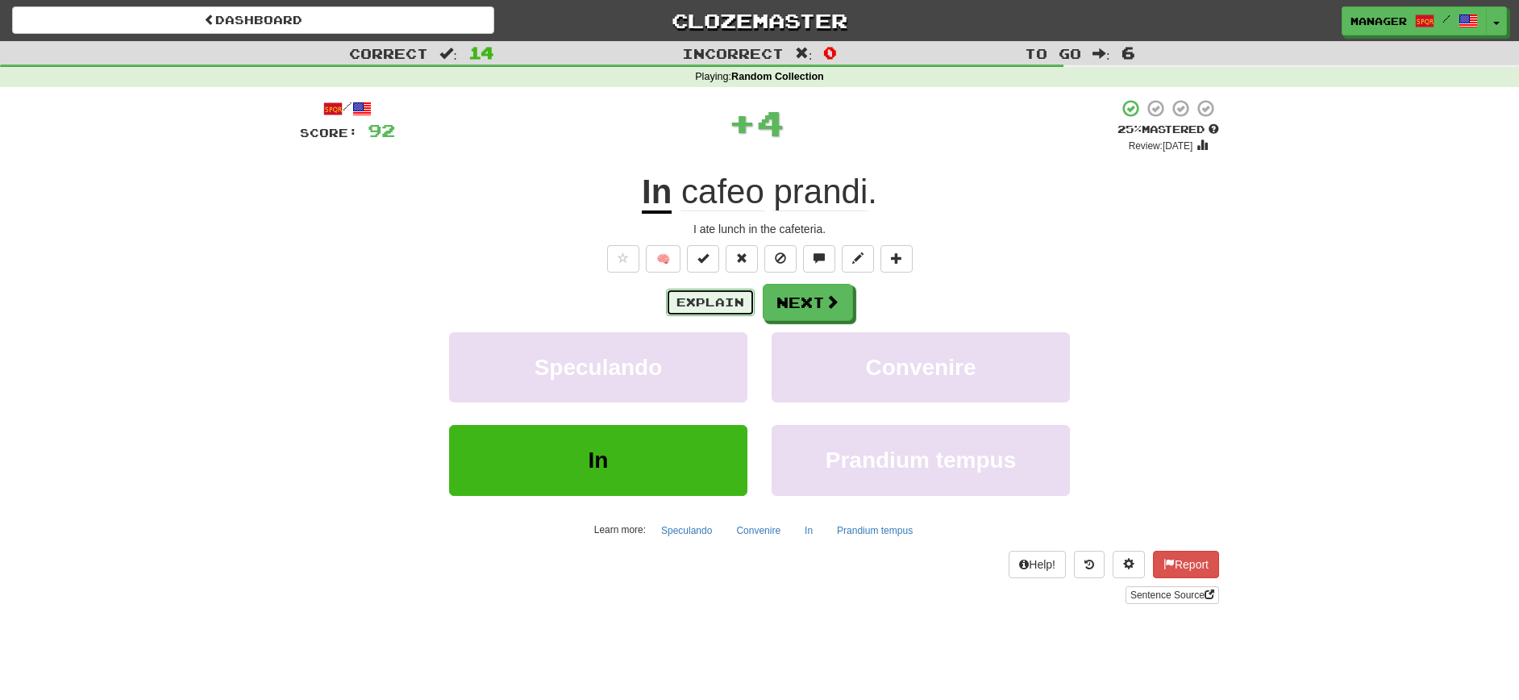
click at [693, 298] on button "Explain" at bounding box center [710, 302] width 89 height 27
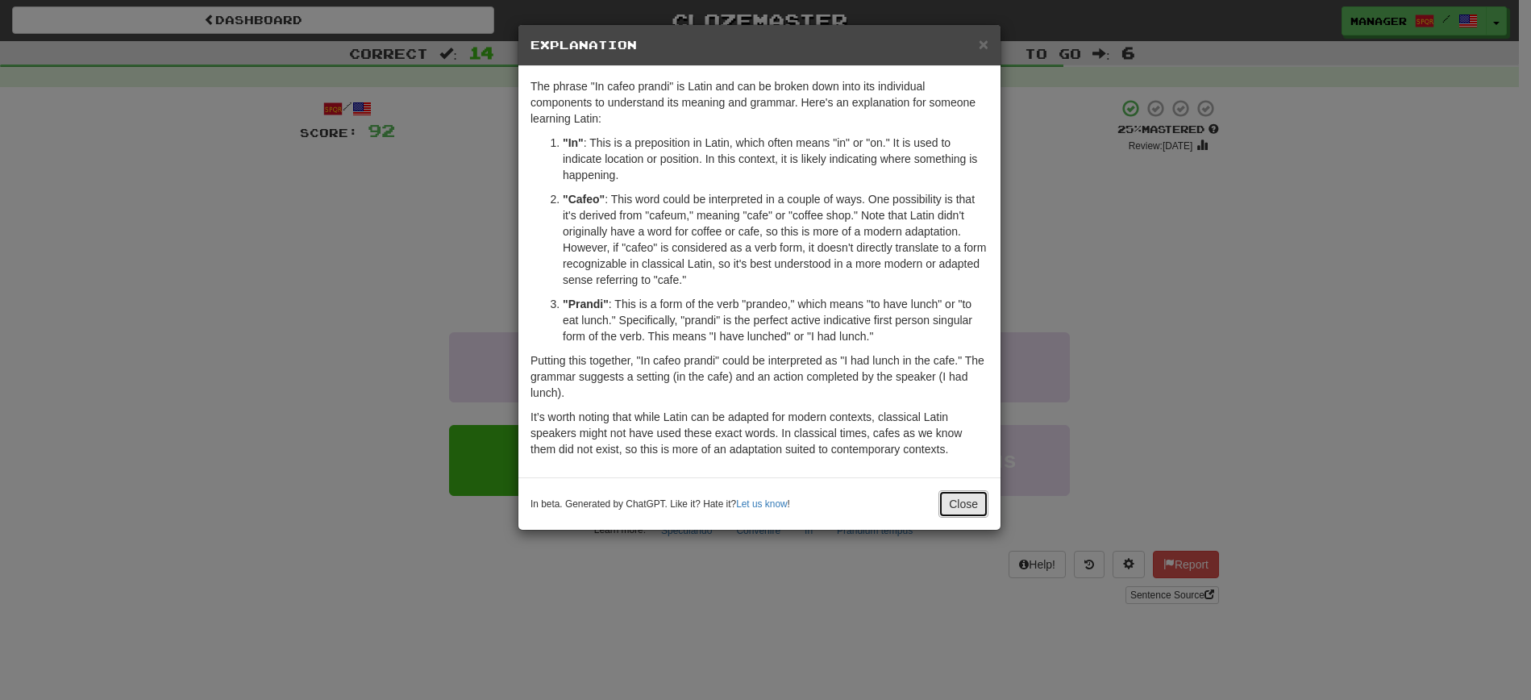
click at [951, 510] on button "Close" at bounding box center [964, 503] width 50 height 27
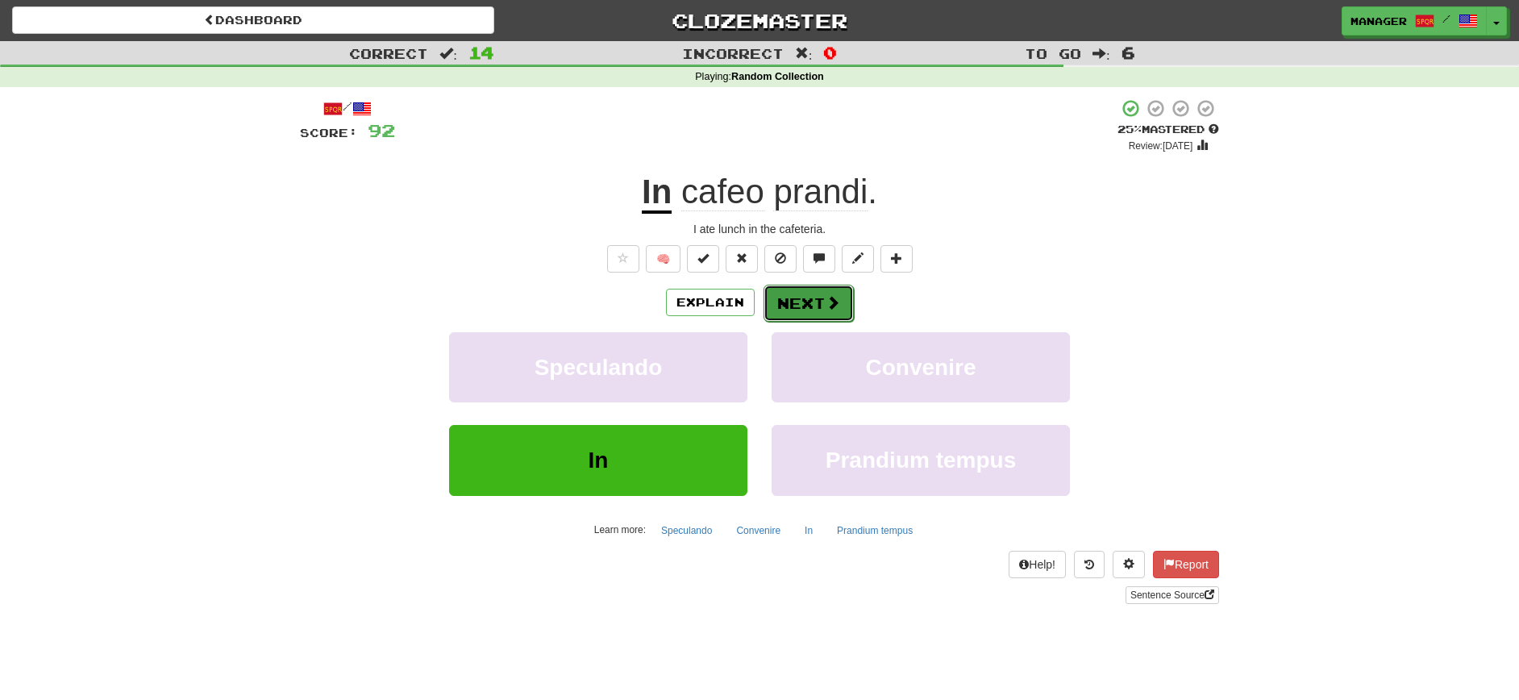
click at [819, 305] on button "Next" at bounding box center [809, 303] width 90 height 37
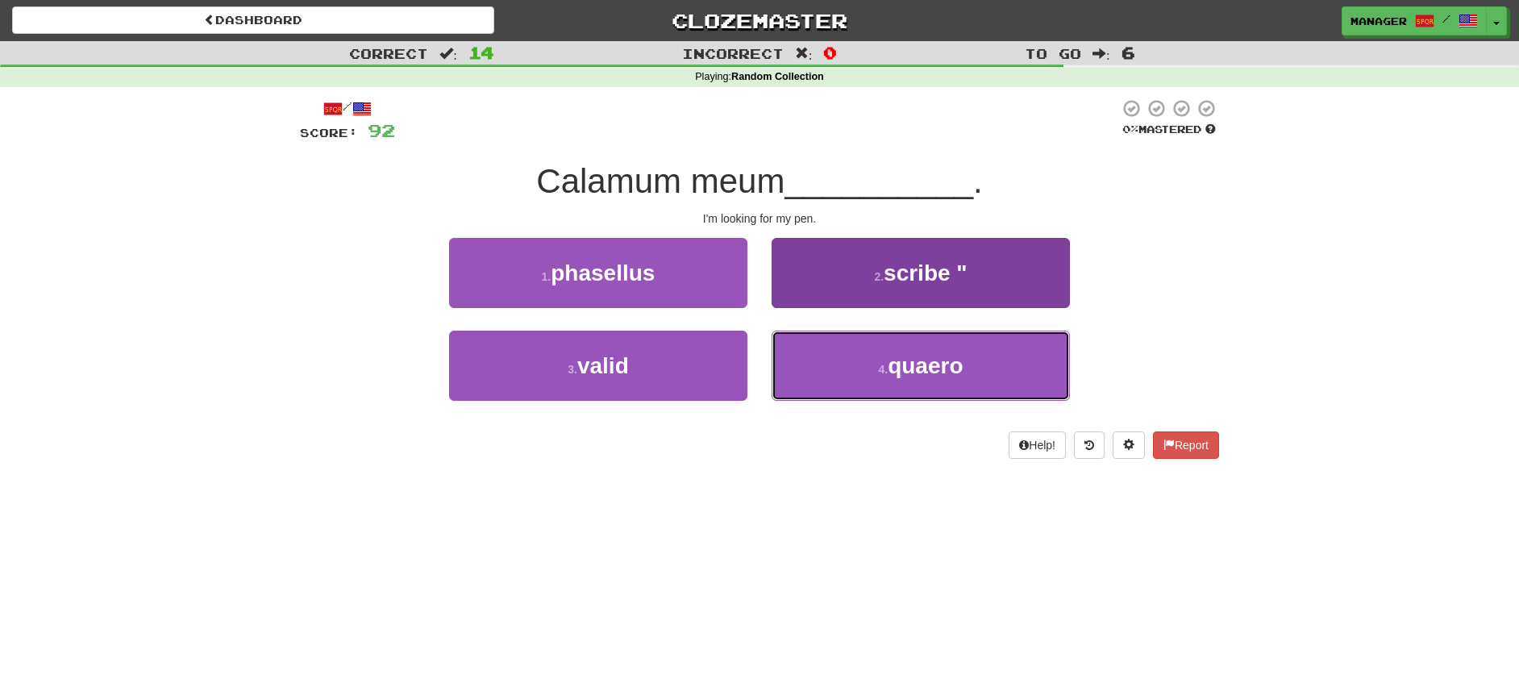
click at [971, 378] on button "4 . quaero" at bounding box center [921, 366] width 298 height 70
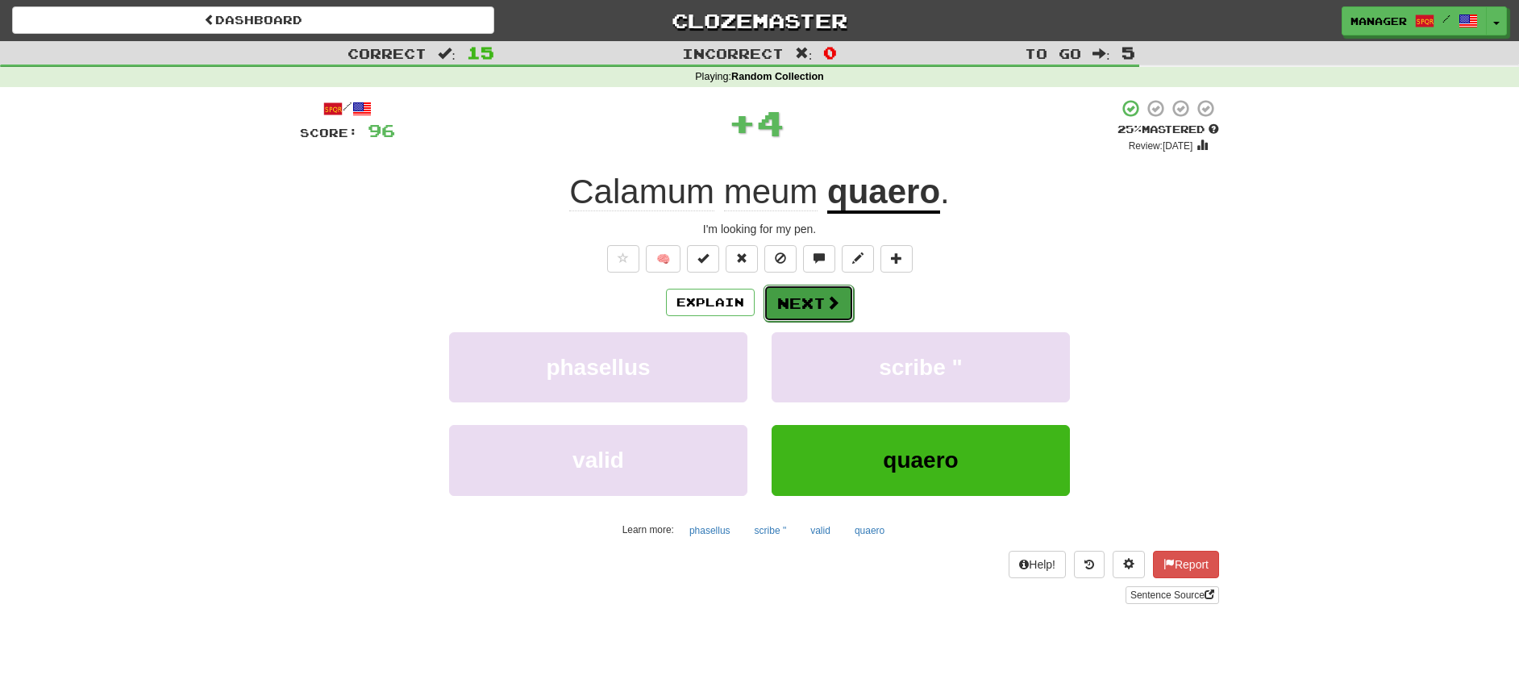
click at [808, 306] on button "Next" at bounding box center [809, 303] width 90 height 37
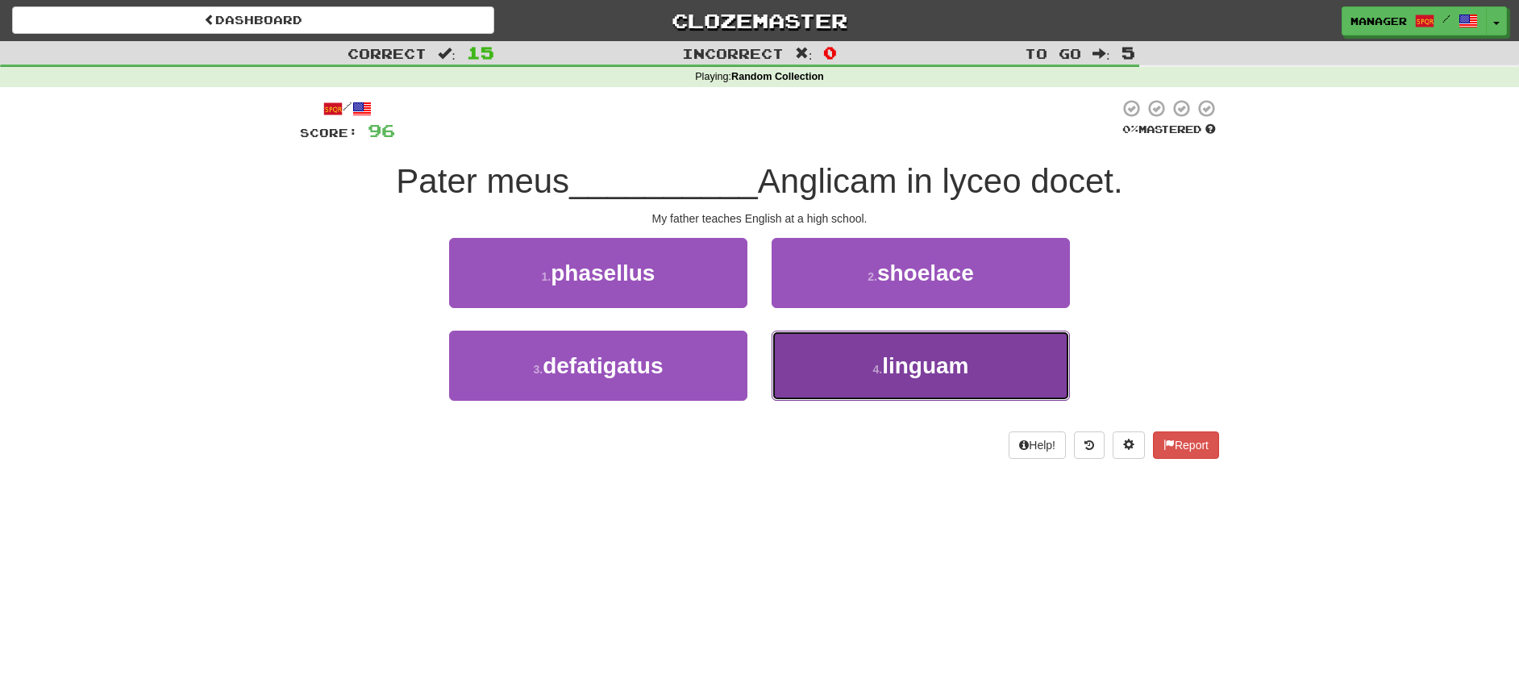
click at [907, 355] on span "linguam" at bounding box center [925, 365] width 86 height 25
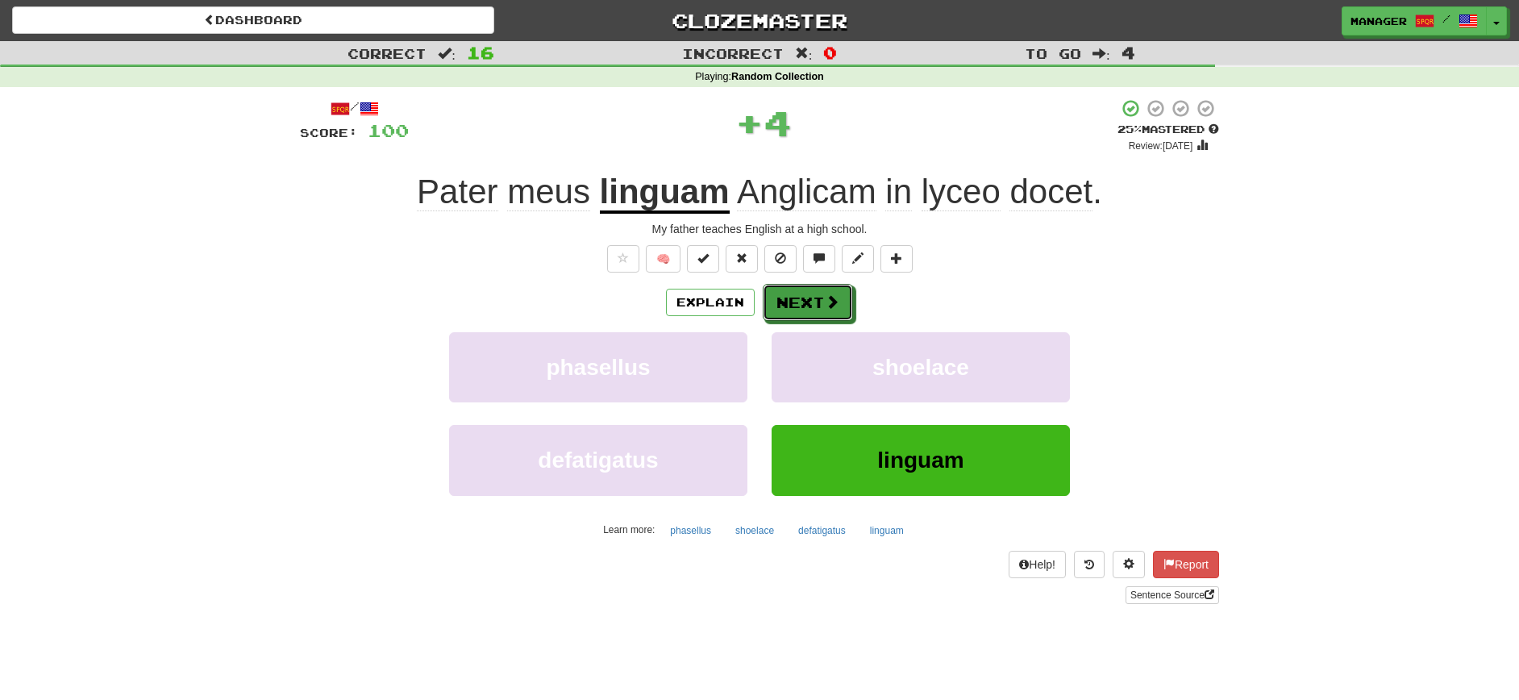
click at [798, 293] on button "Next" at bounding box center [808, 302] width 90 height 37
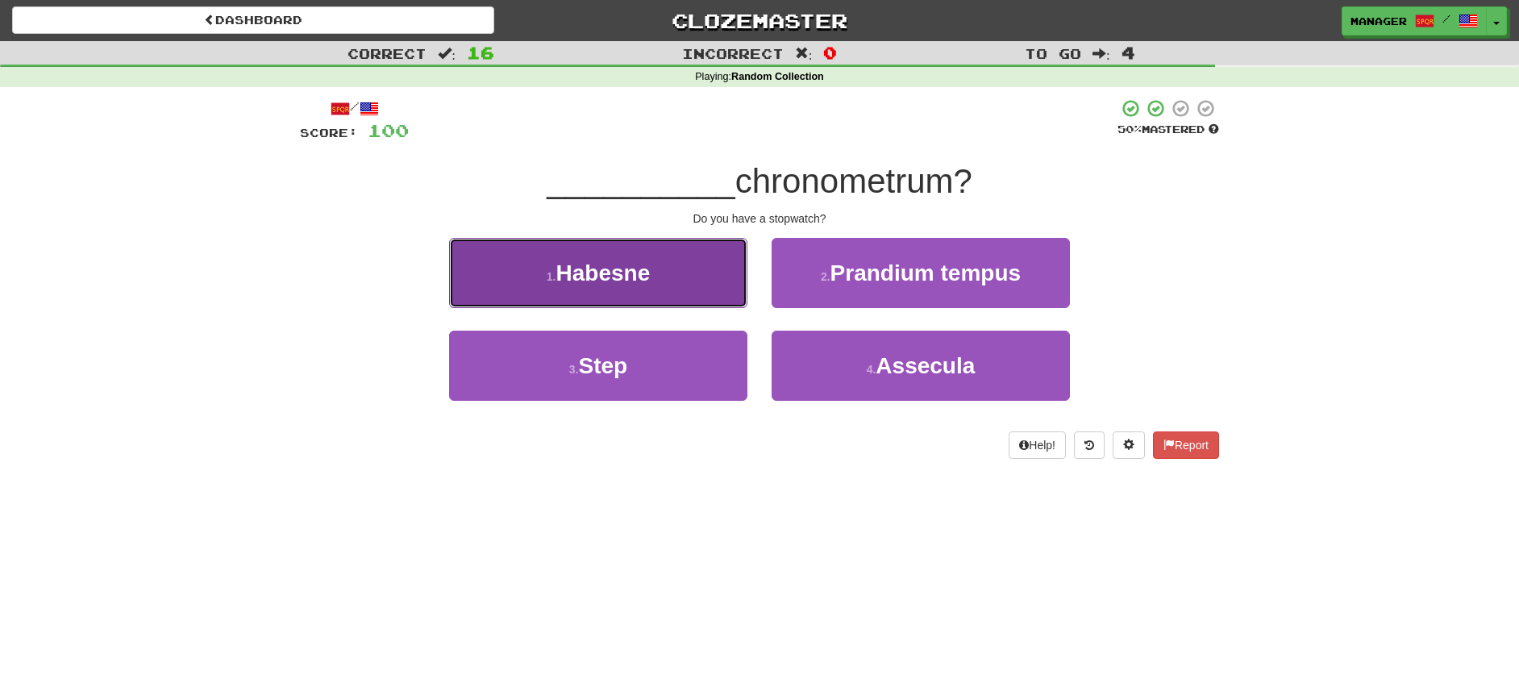
click at [573, 280] on span "Habesne" at bounding box center [603, 272] width 94 height 25
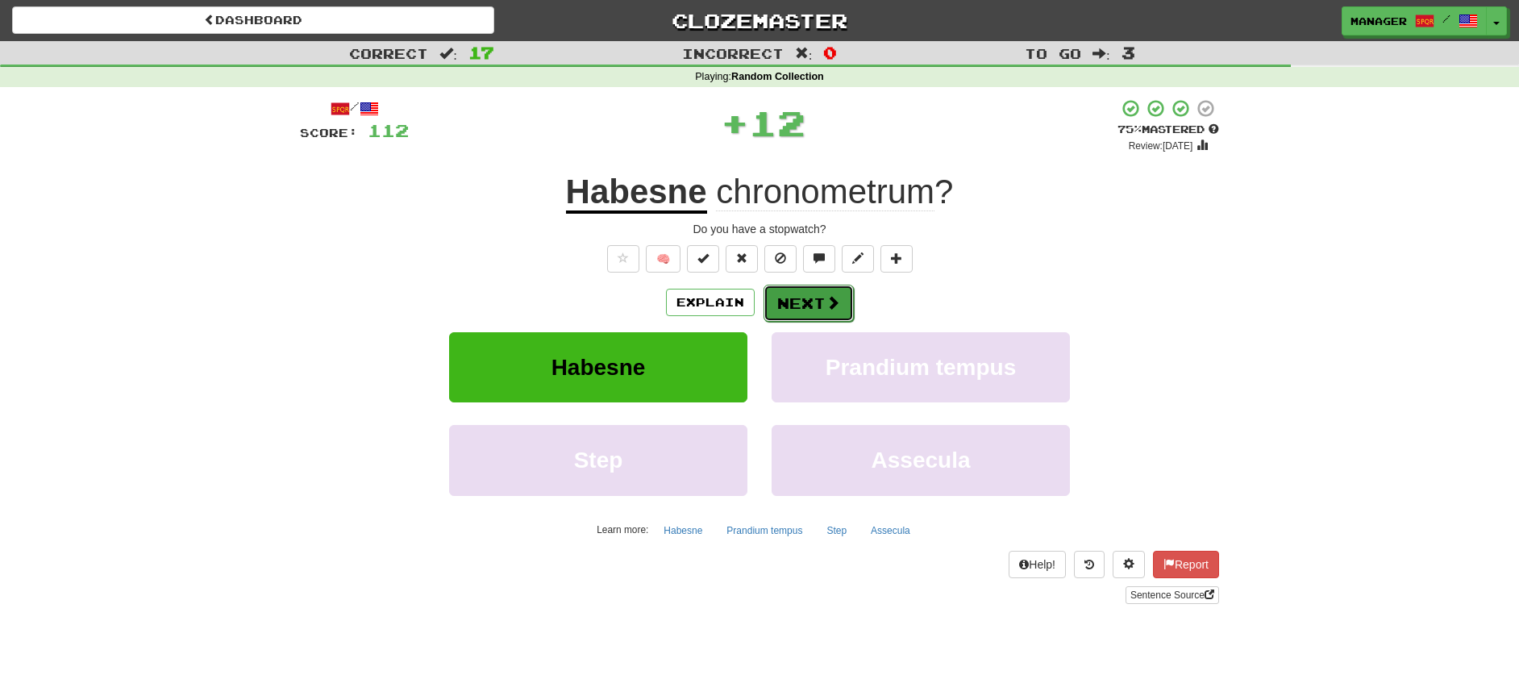
click at [804, 300] on button "Next" at bounding box center [809, 303] width 90 height 37
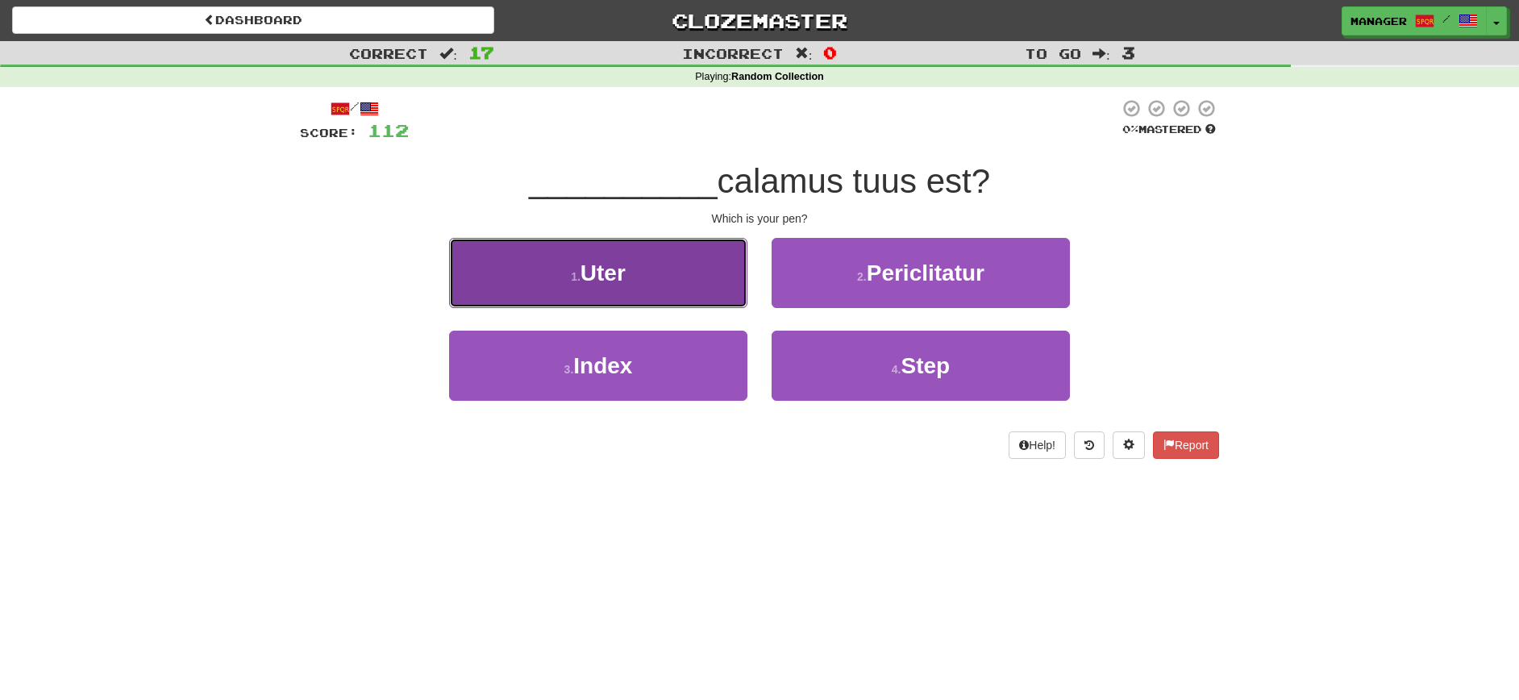
click at [646, 286] on button "1 . Uter" at bounding box center [598, 273] width 298 height 70
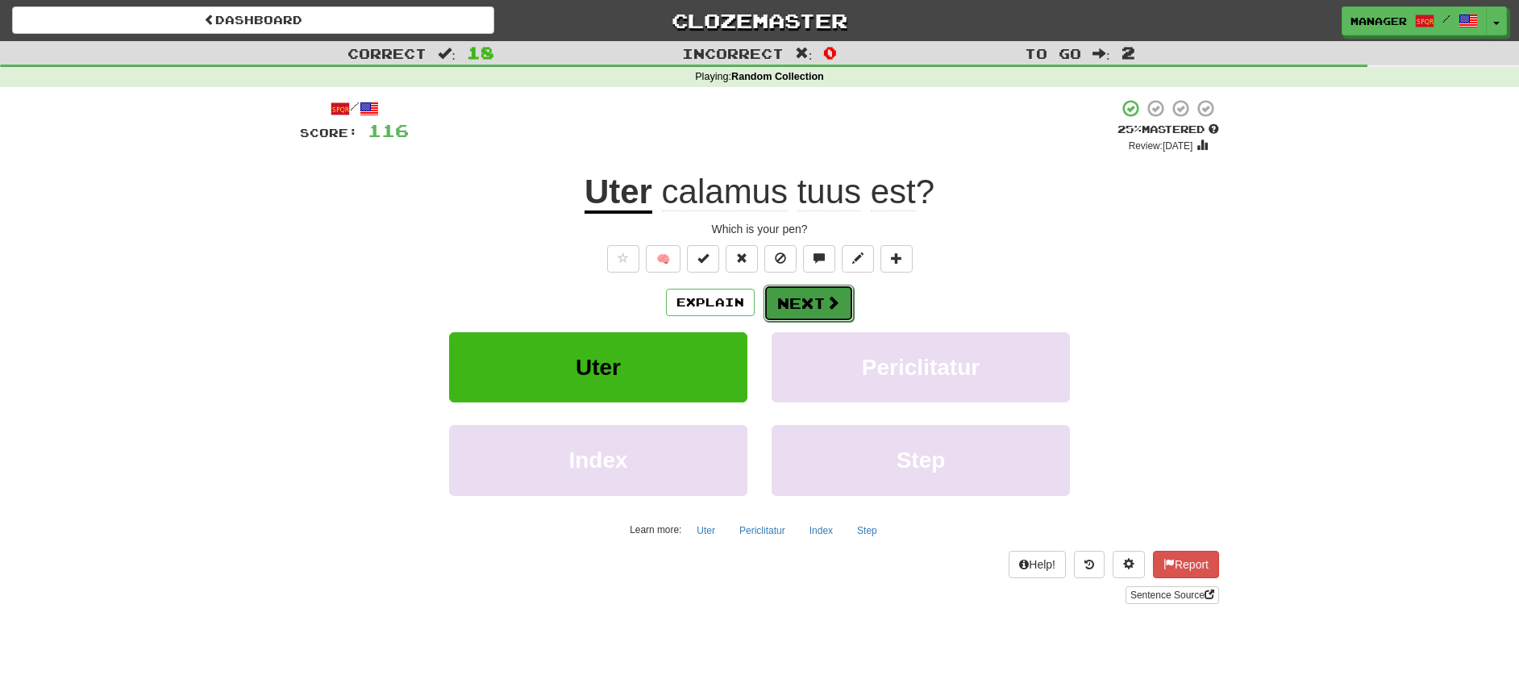
click at [815, 299] on button "Next" at bounding box center [809, 303] width 90 height 37
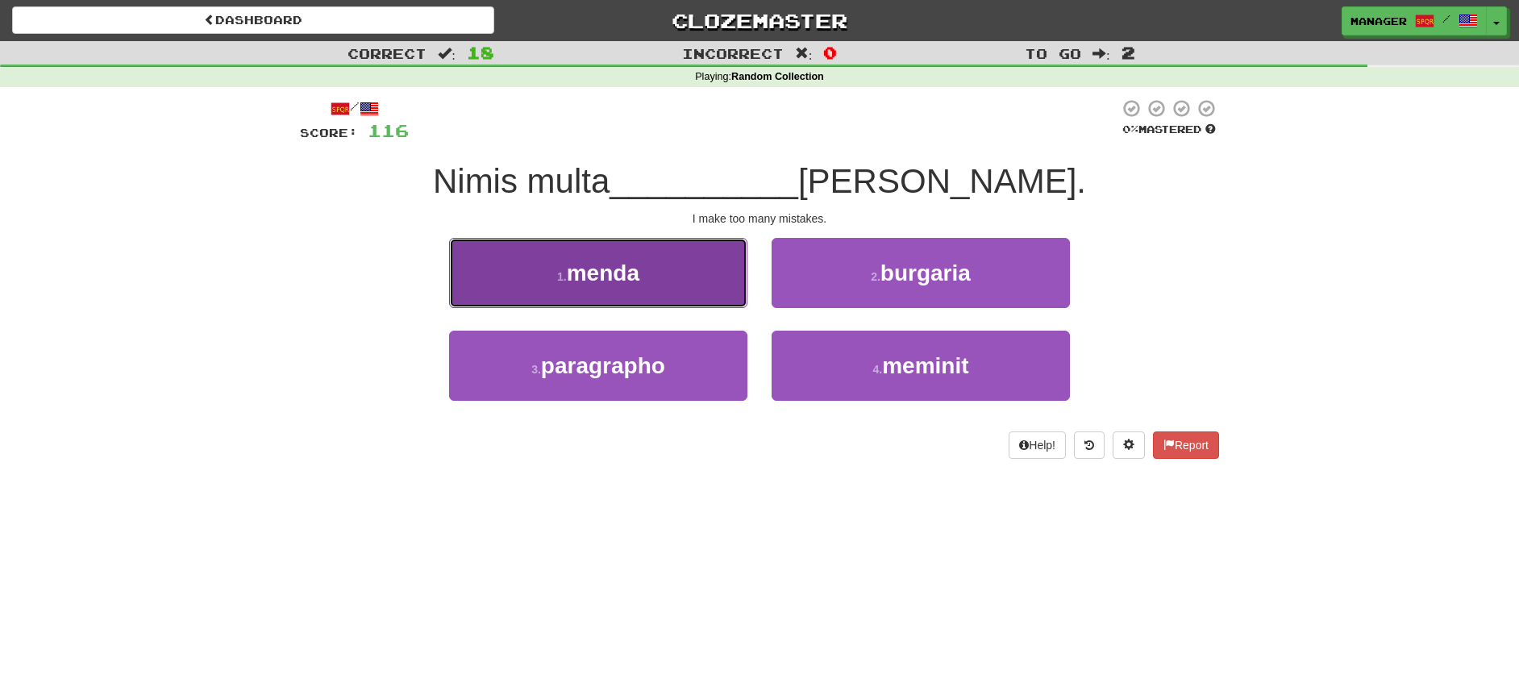
click at [634, 278] on span "menda" at bounding box center [603, 272] width 73 height 25
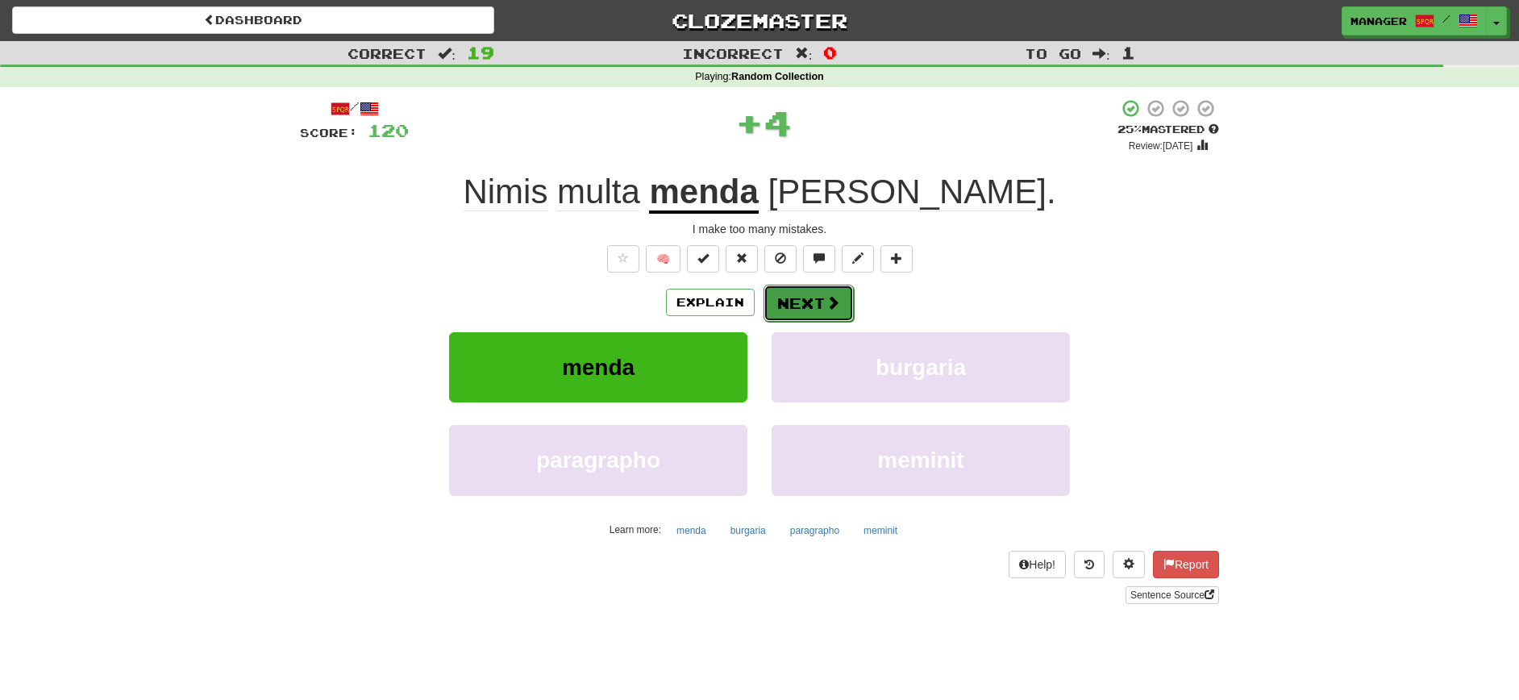
click at [800, 293] on button "Next" at bounding box center [809, 303] width 90 height 37
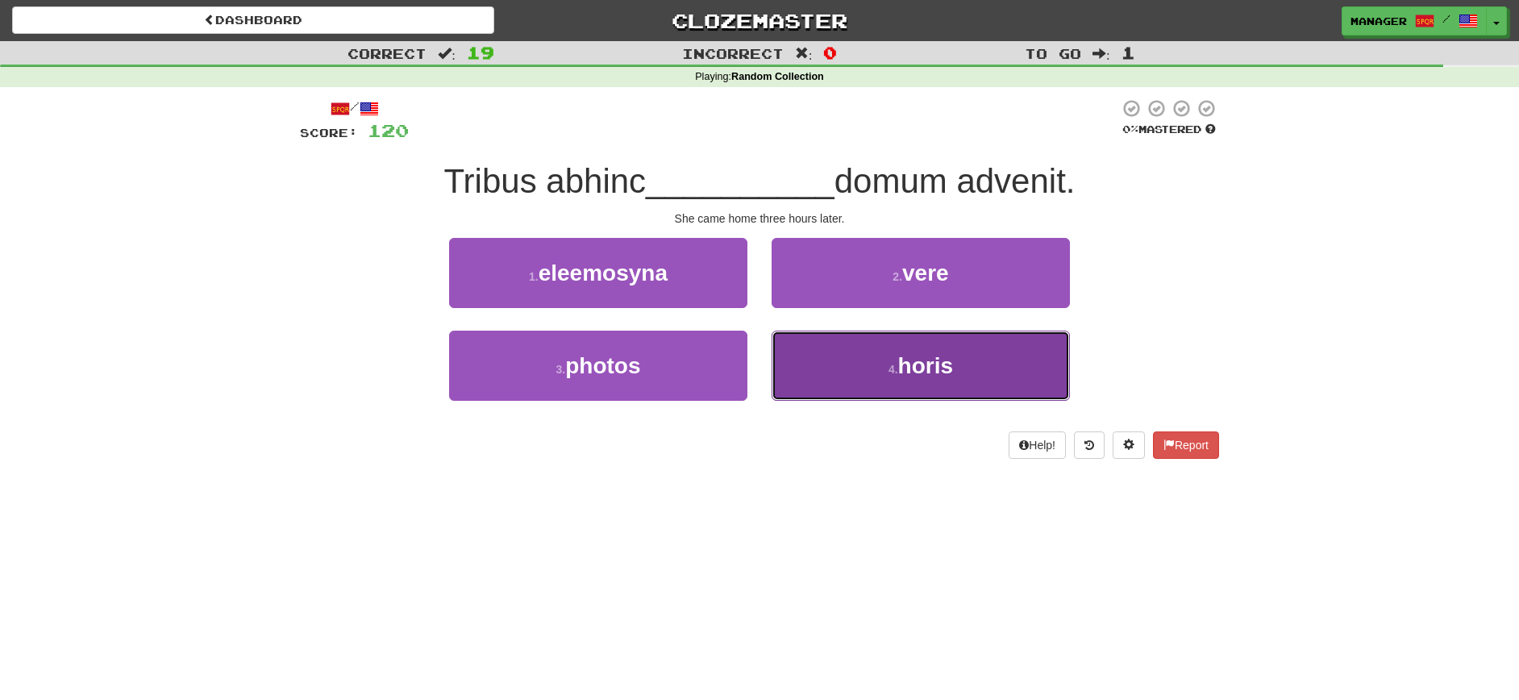
click at [910, 382] on button "4 . horis" at bounding box center [921, 366] width 298 height 70
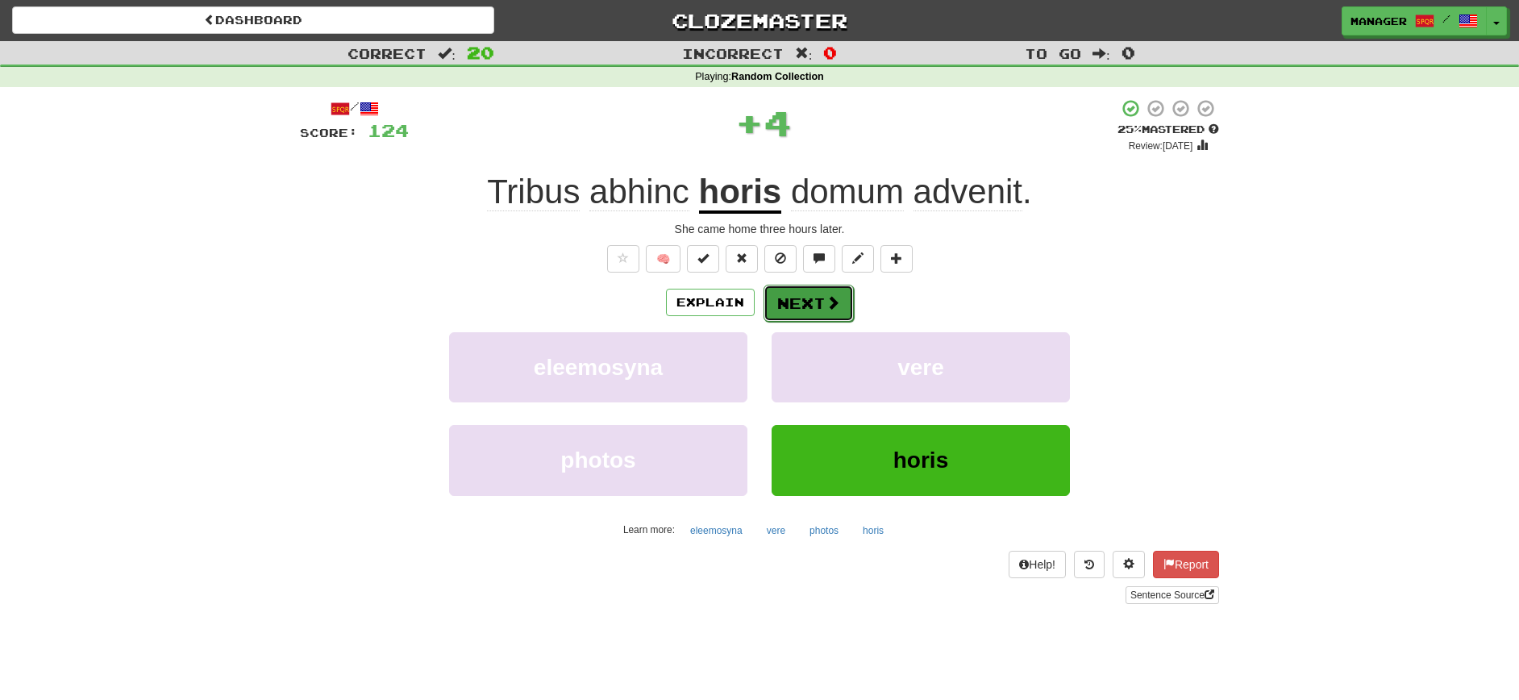
click at [806, 302] on button "Next" at bounding box center [809, 303] width 90 height 37
